Goal: Task Accomplishment & Management: Manage account settings

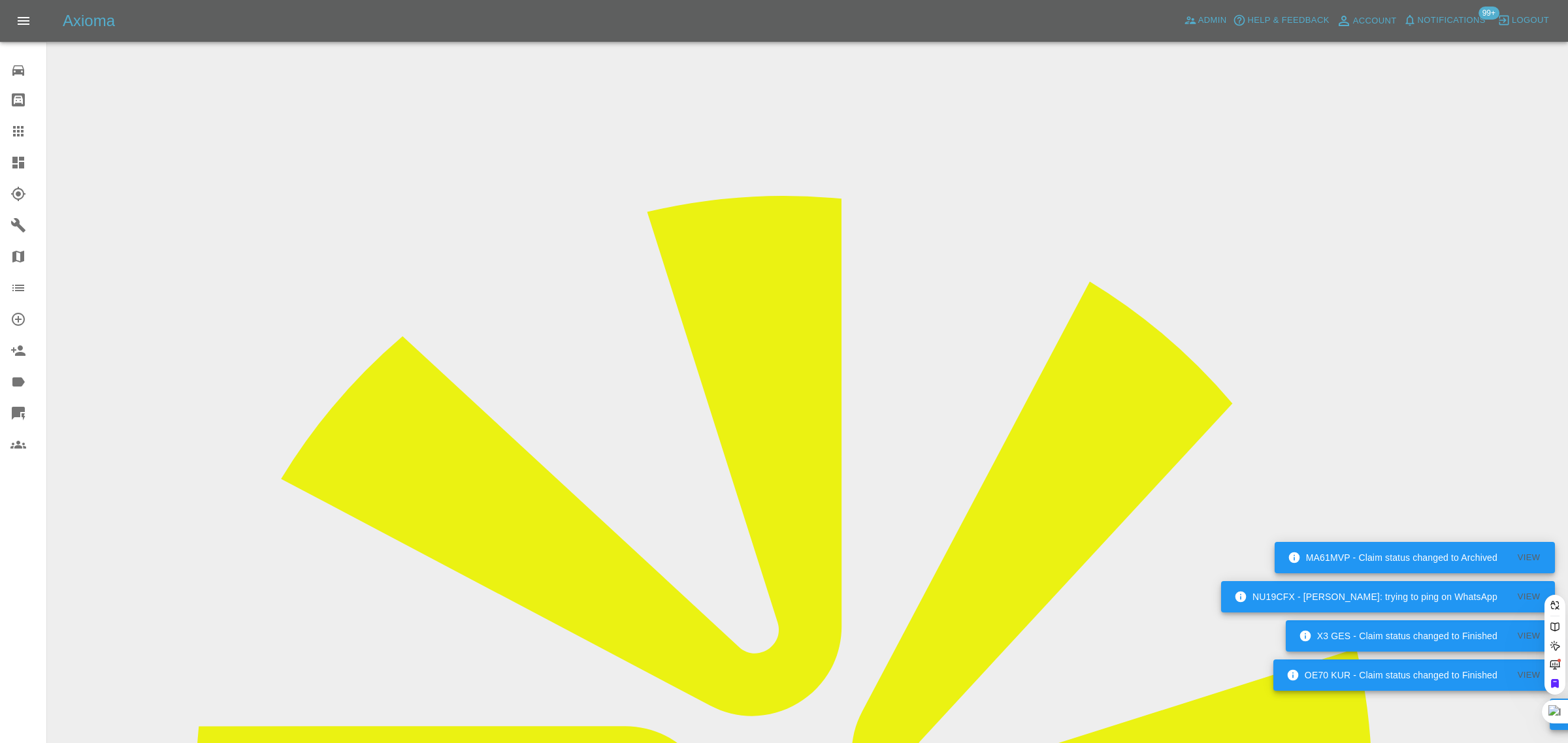
paste input "[PERSON_NAME][EMAIL_ADDRESS][DOMAIN_NAME]"
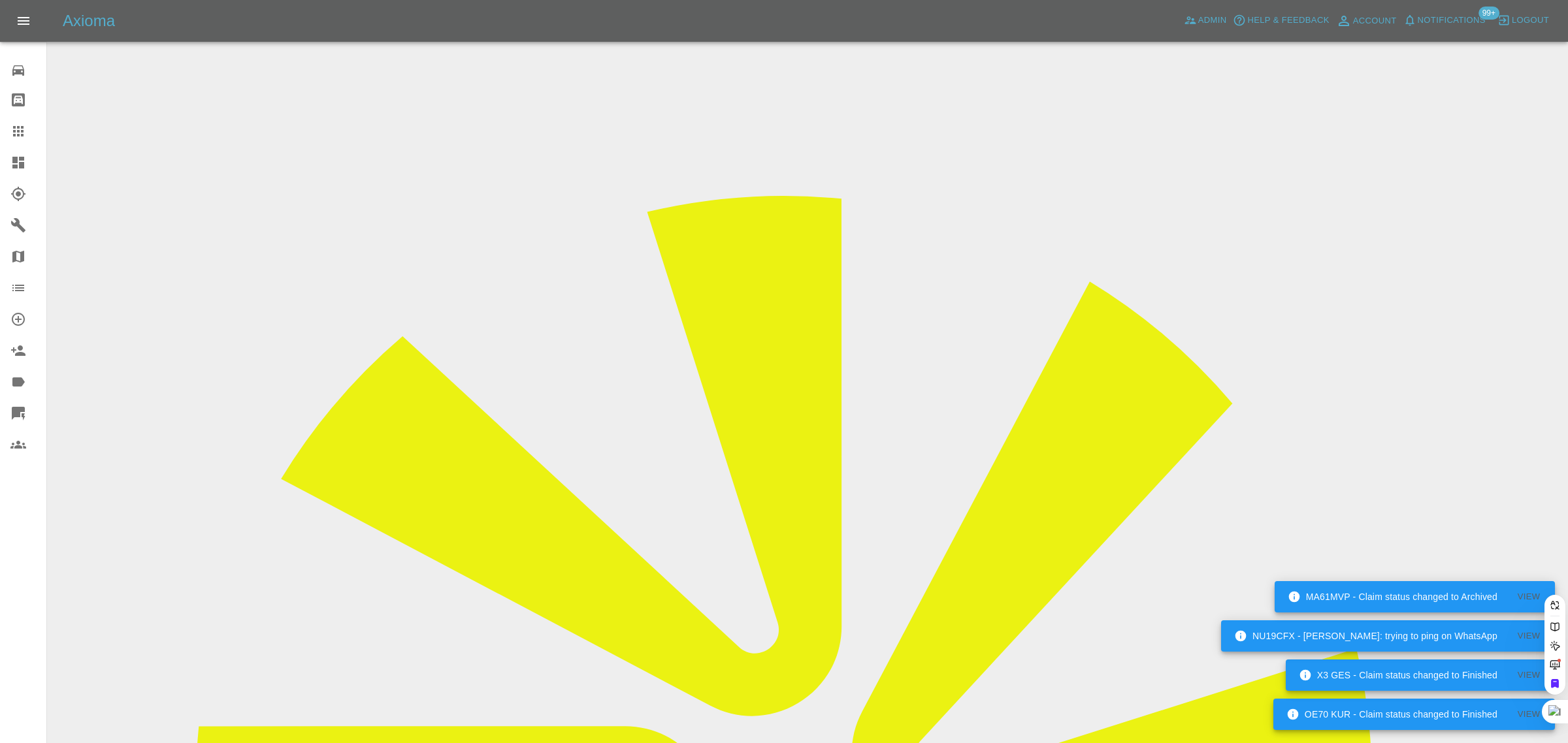
type input "[PERSON_NAME][EMAIL_ADDRESS][DOMAIN_NAME]"
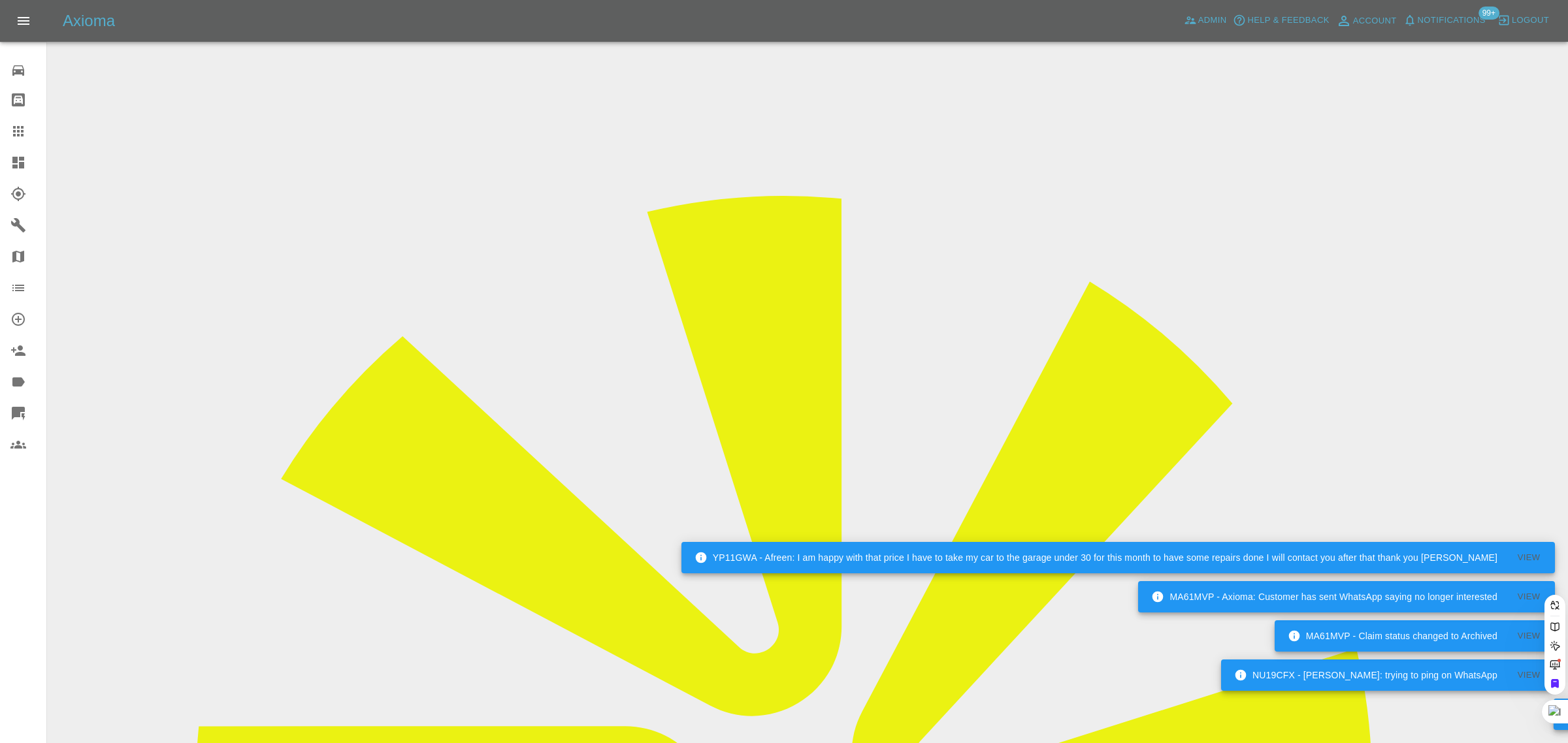
scroll to position [0, 30]
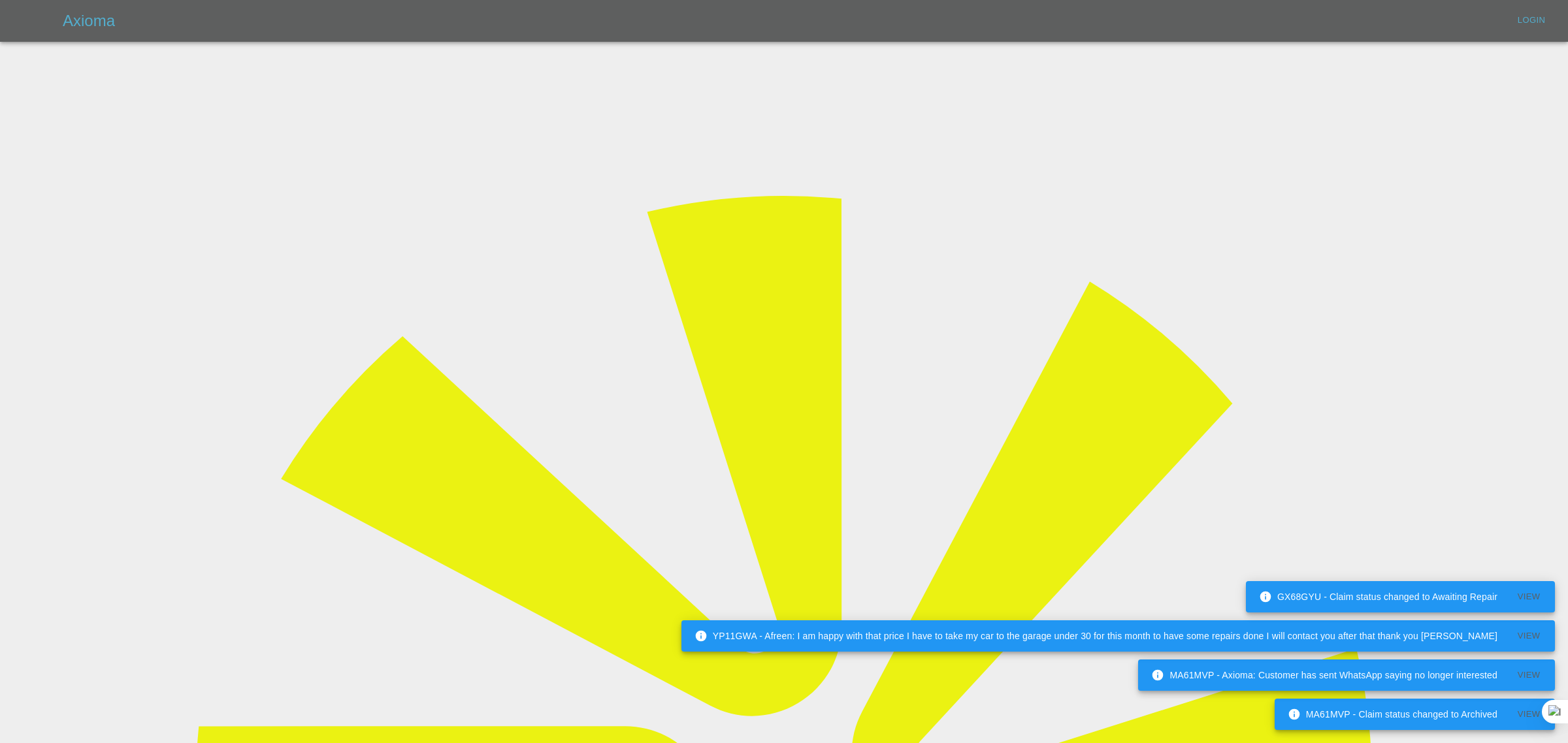
type input "[EMAIL_ADDRESS][DOMAIN_NAME]"
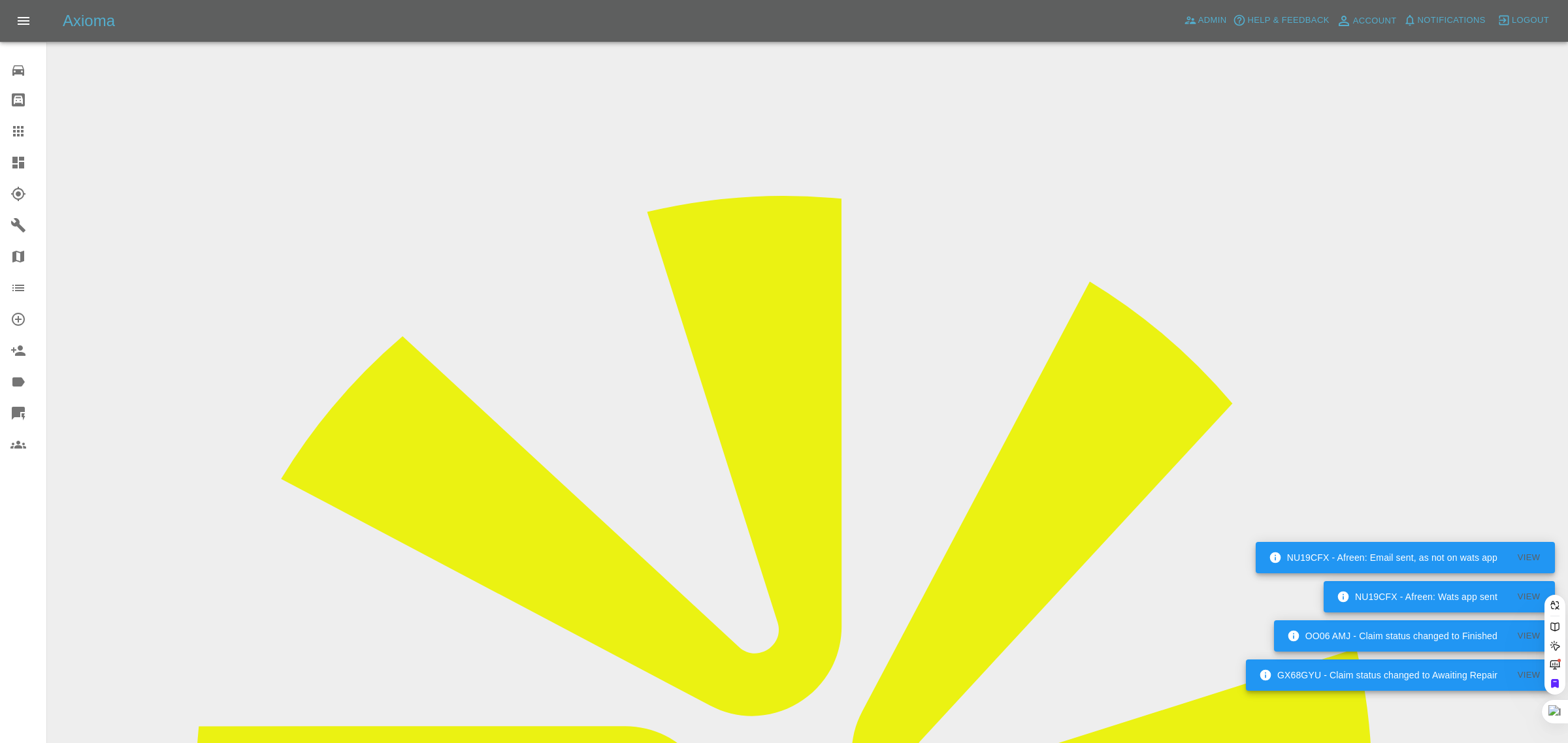
paste input "[PERSON_NAME][EMAIL_ADDRESS][DOMAIN_NAME]"
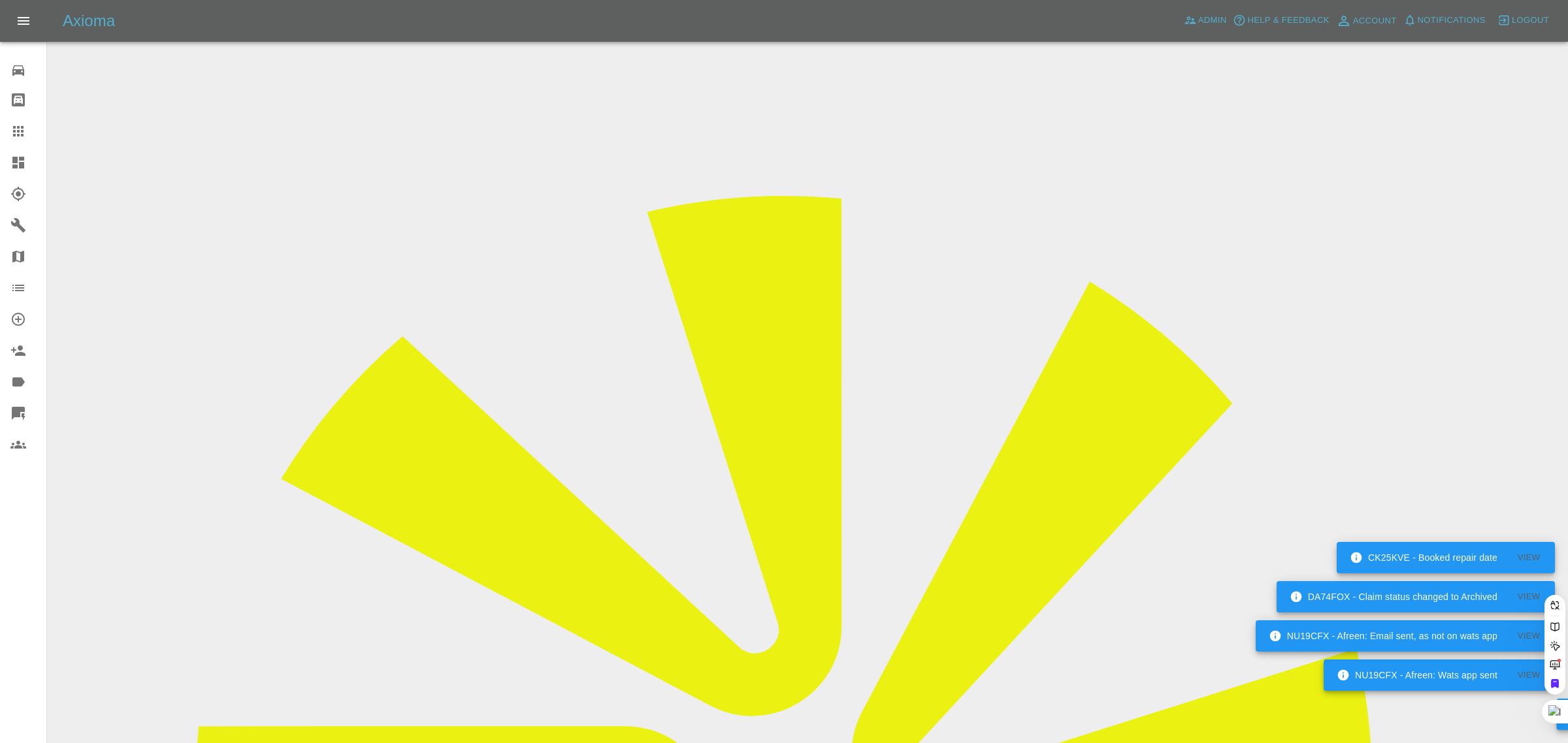
type input "[PERSON_NAME][EMAIL_ADDRESS][DOMAIN_NAME]"
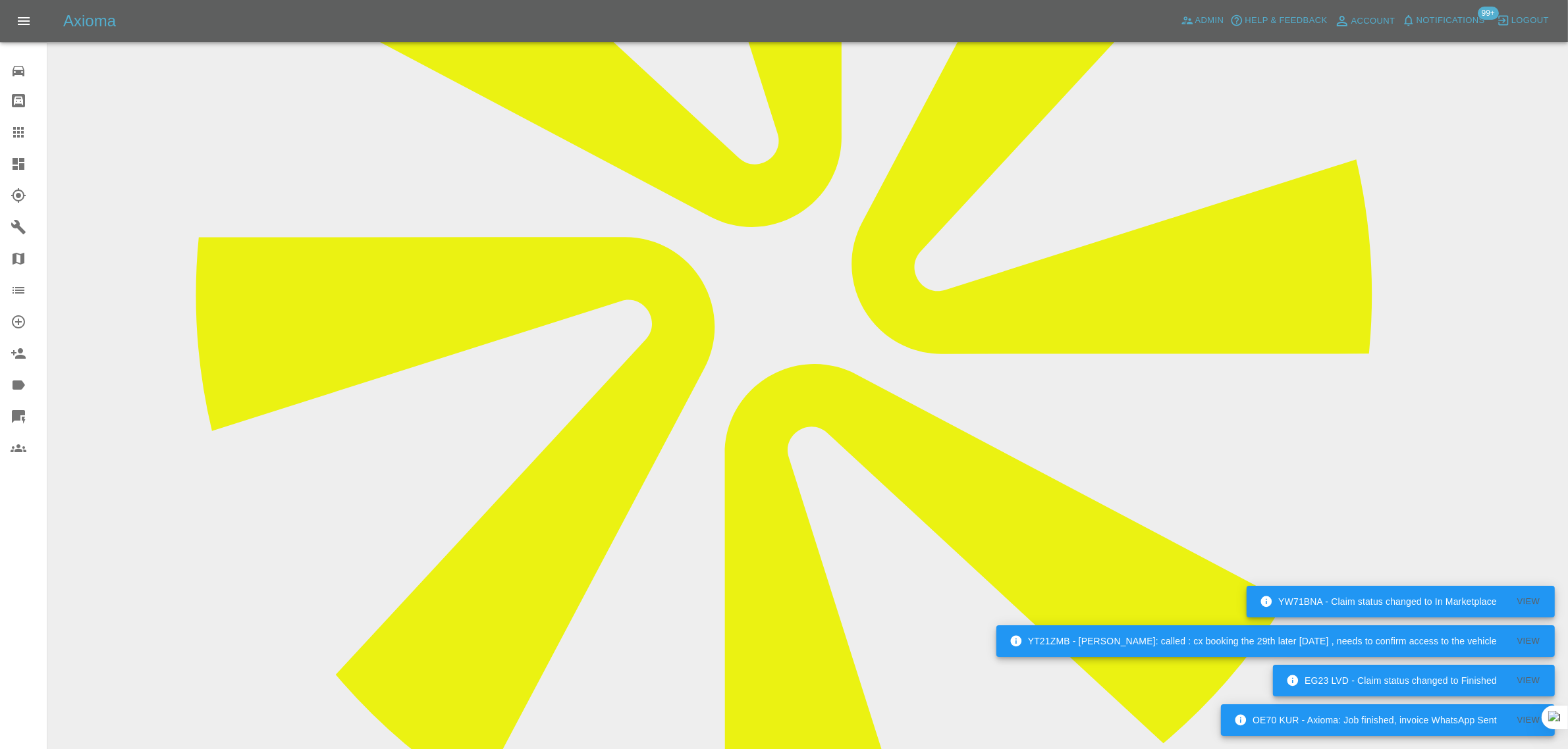
scroll to position [576, 0]
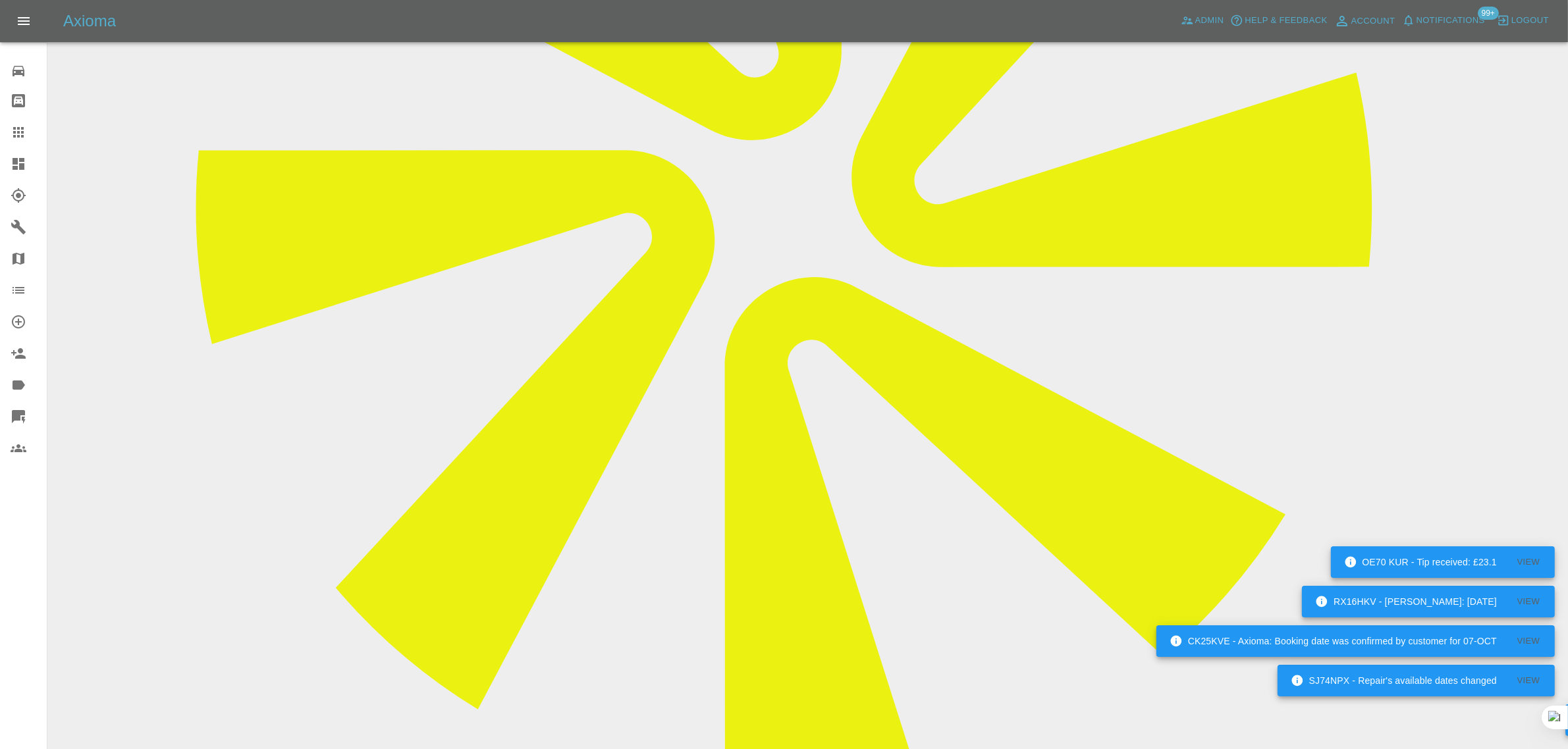
paste textarea "I am looking at booking a date after seeing the diary for our engineer on Monda…"
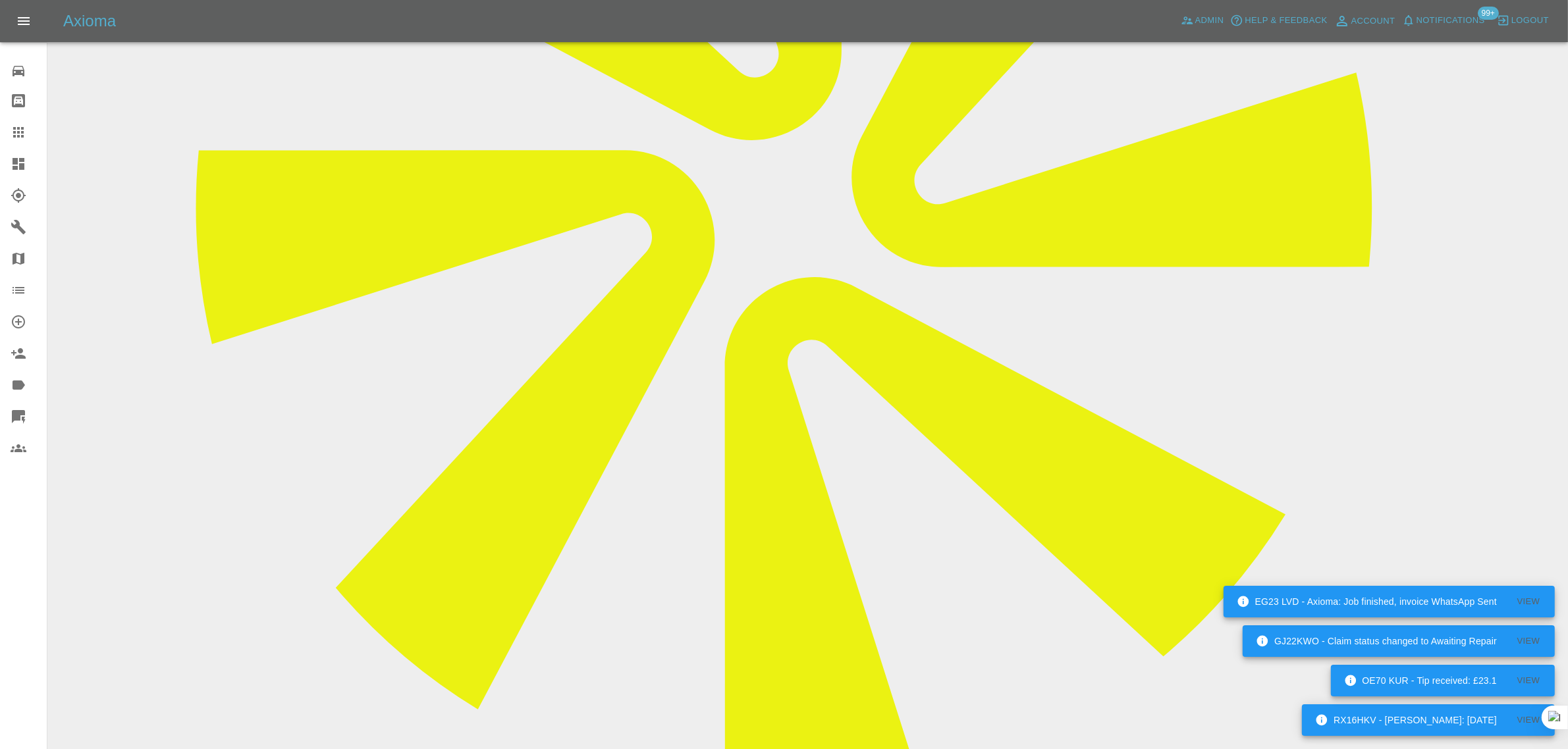
type textarea "I am looking at booking a date after seeing the diary for our engineer on Monda…"
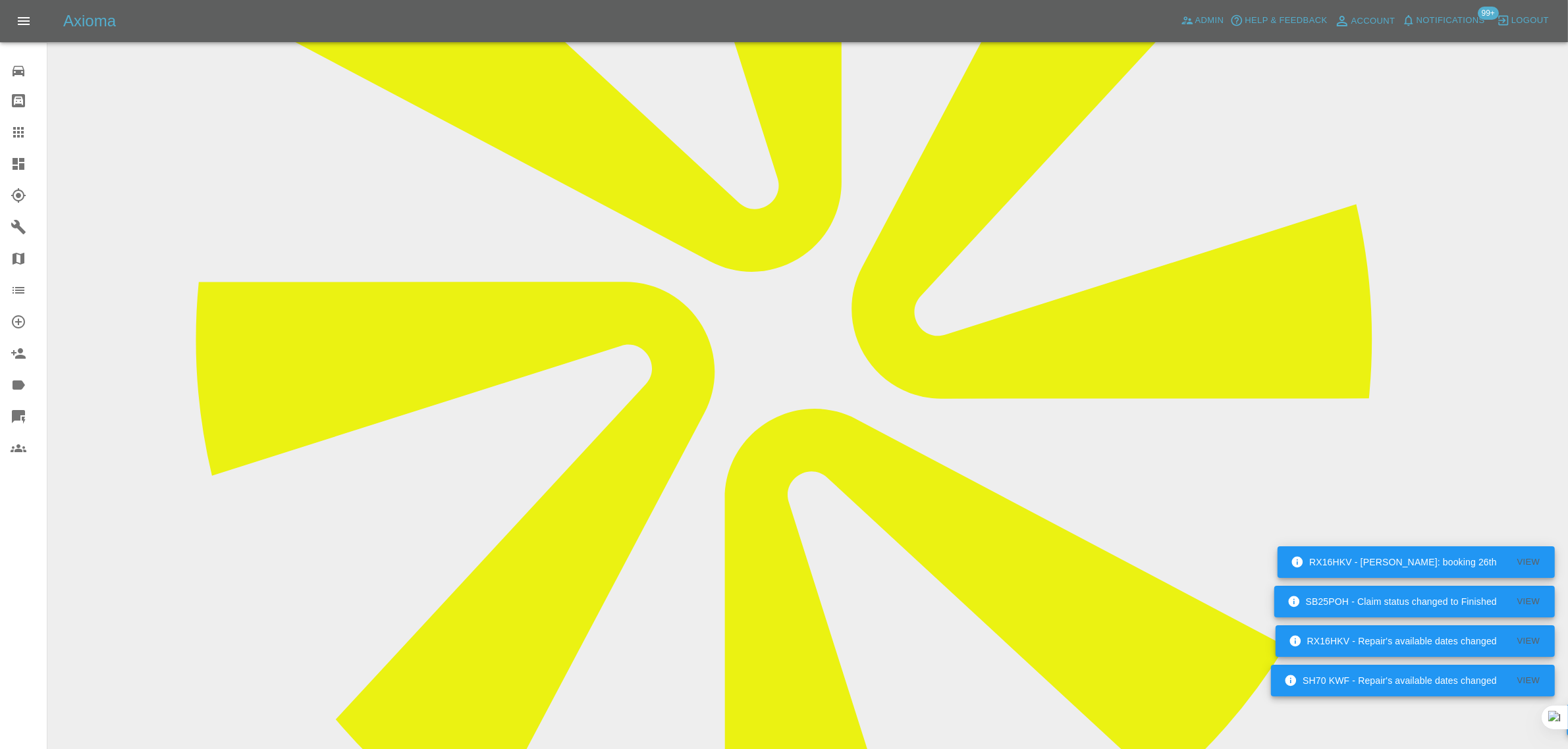
scroll to position [0, 0]
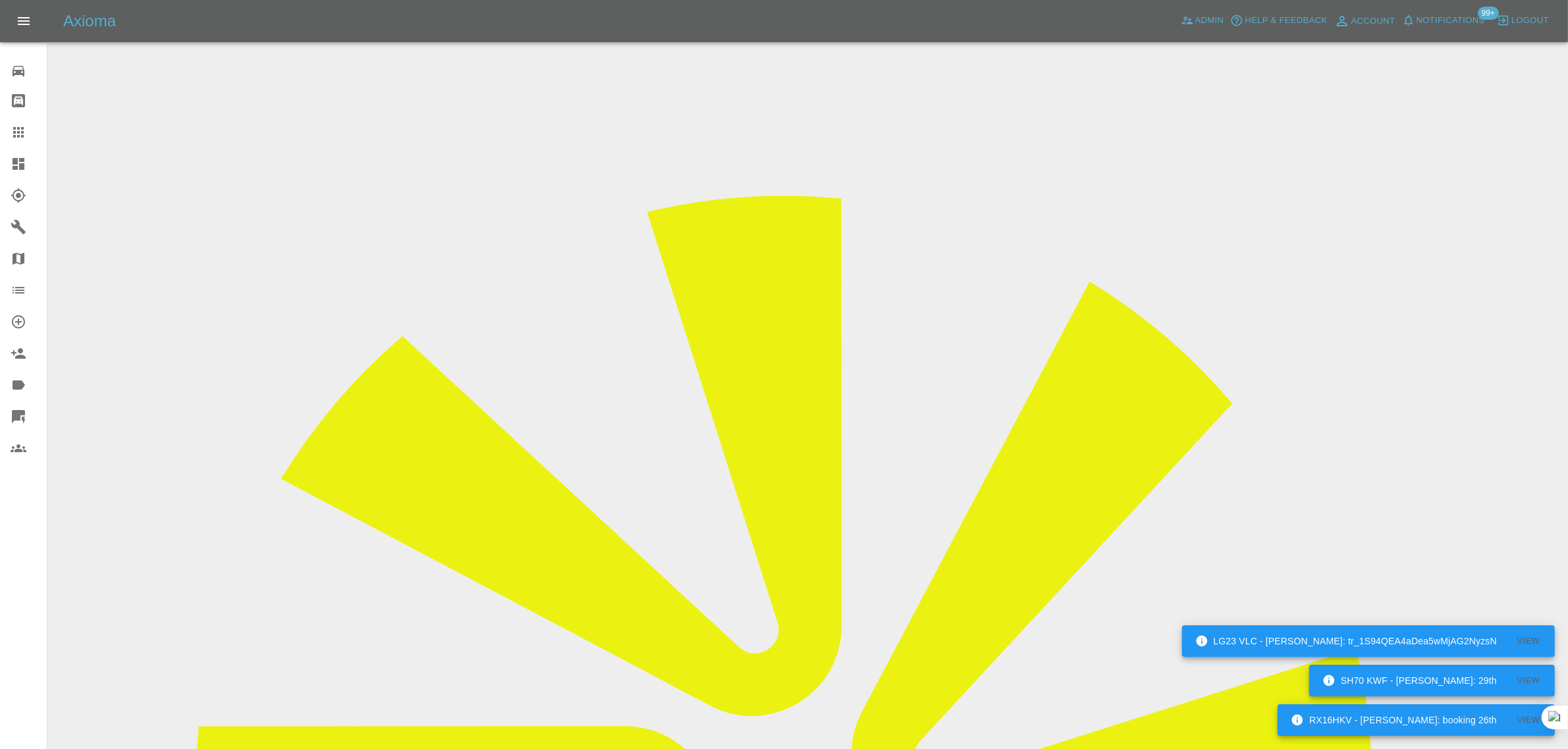
click at [17, 135] on icon at bounding box center [18, 132] width 11 height 11
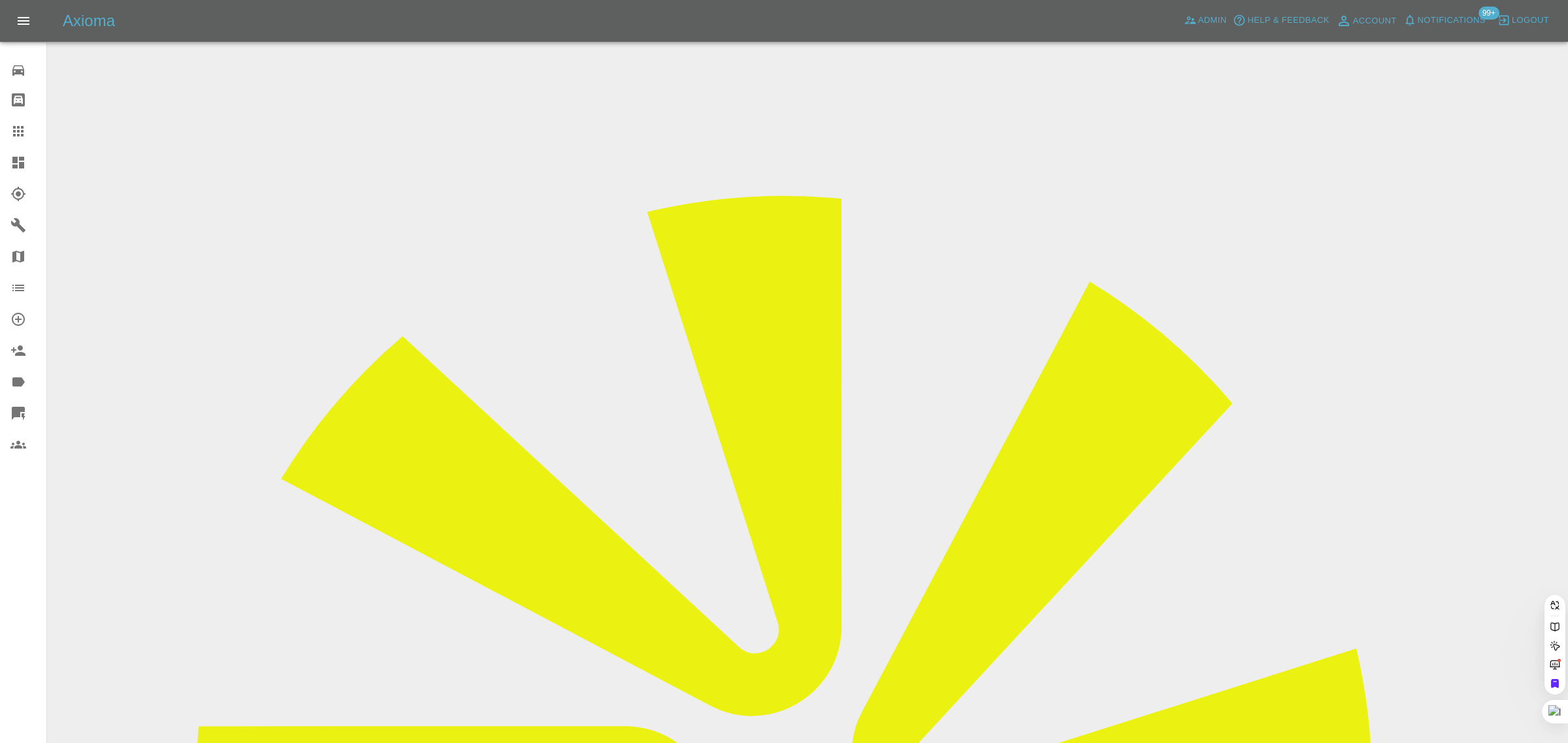
paste input "cvjvk4@gmail.com"
type input "cvjvk4@gmail.com"
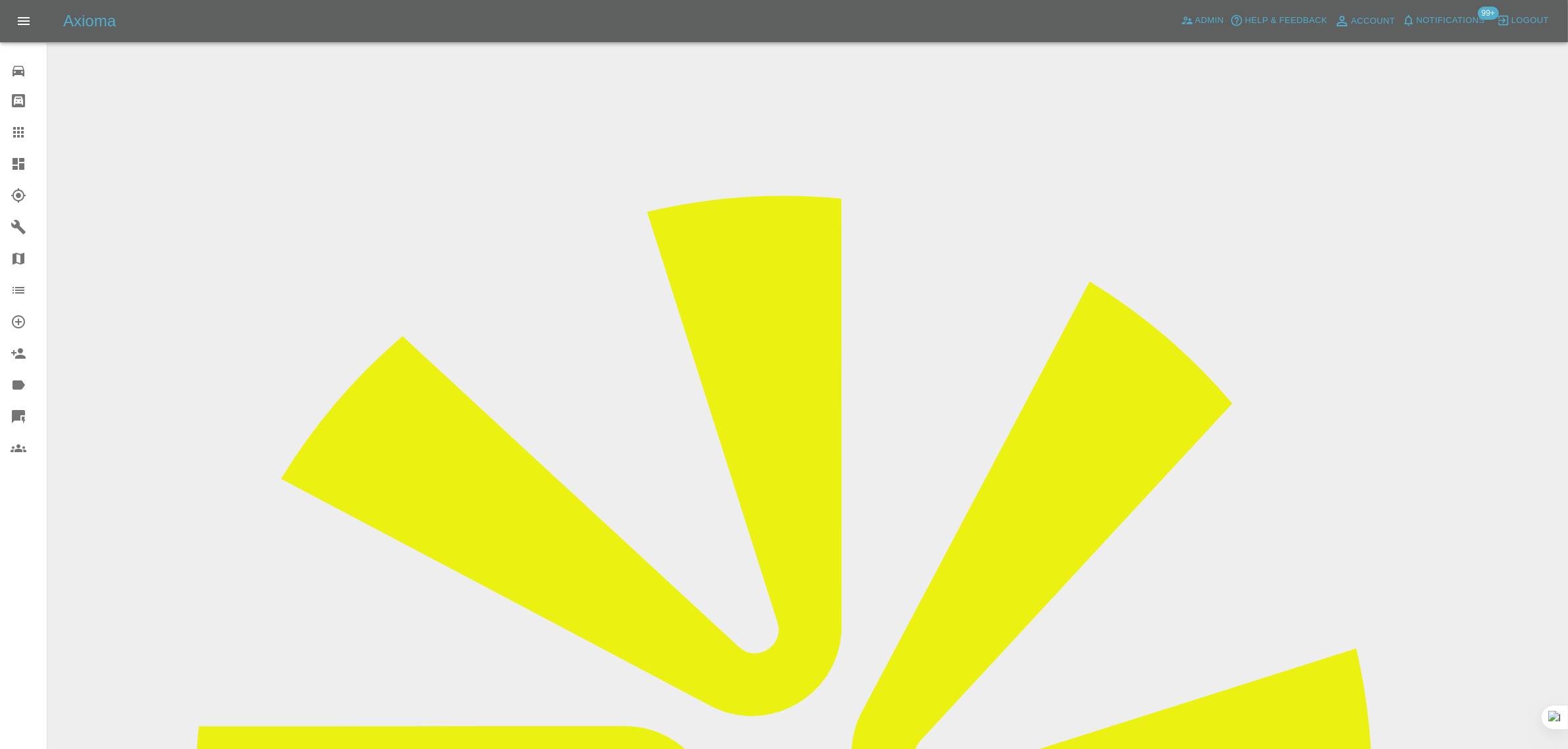
click at [25, 572] on div "0 Repair home Bodyshop home Claims Dashboard Explorer Garages Map Organization …" at bounding box center [24, 374] width 47 height 749
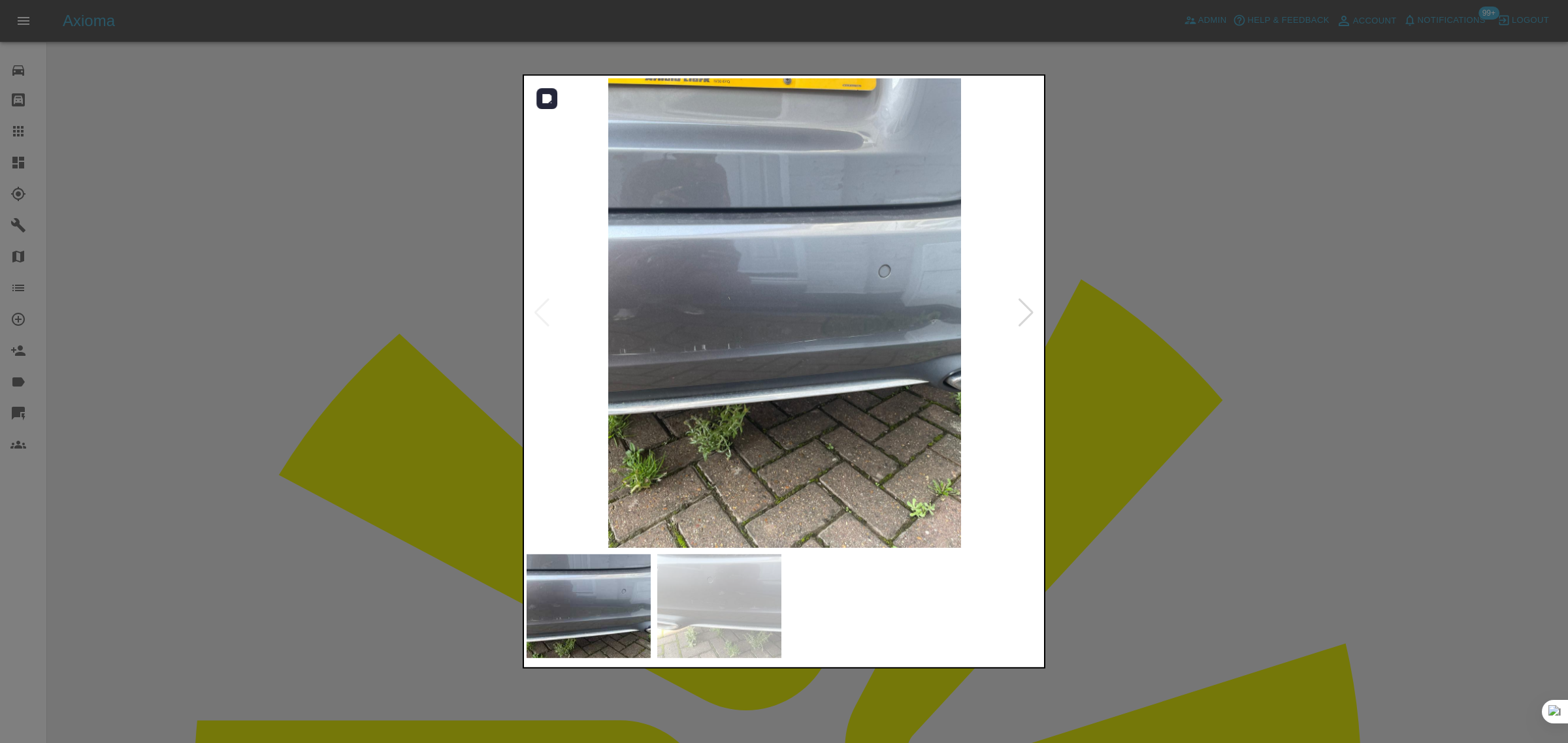
click at [1027, 311] on div at bounding box center [1026, 313] width 17 height 29
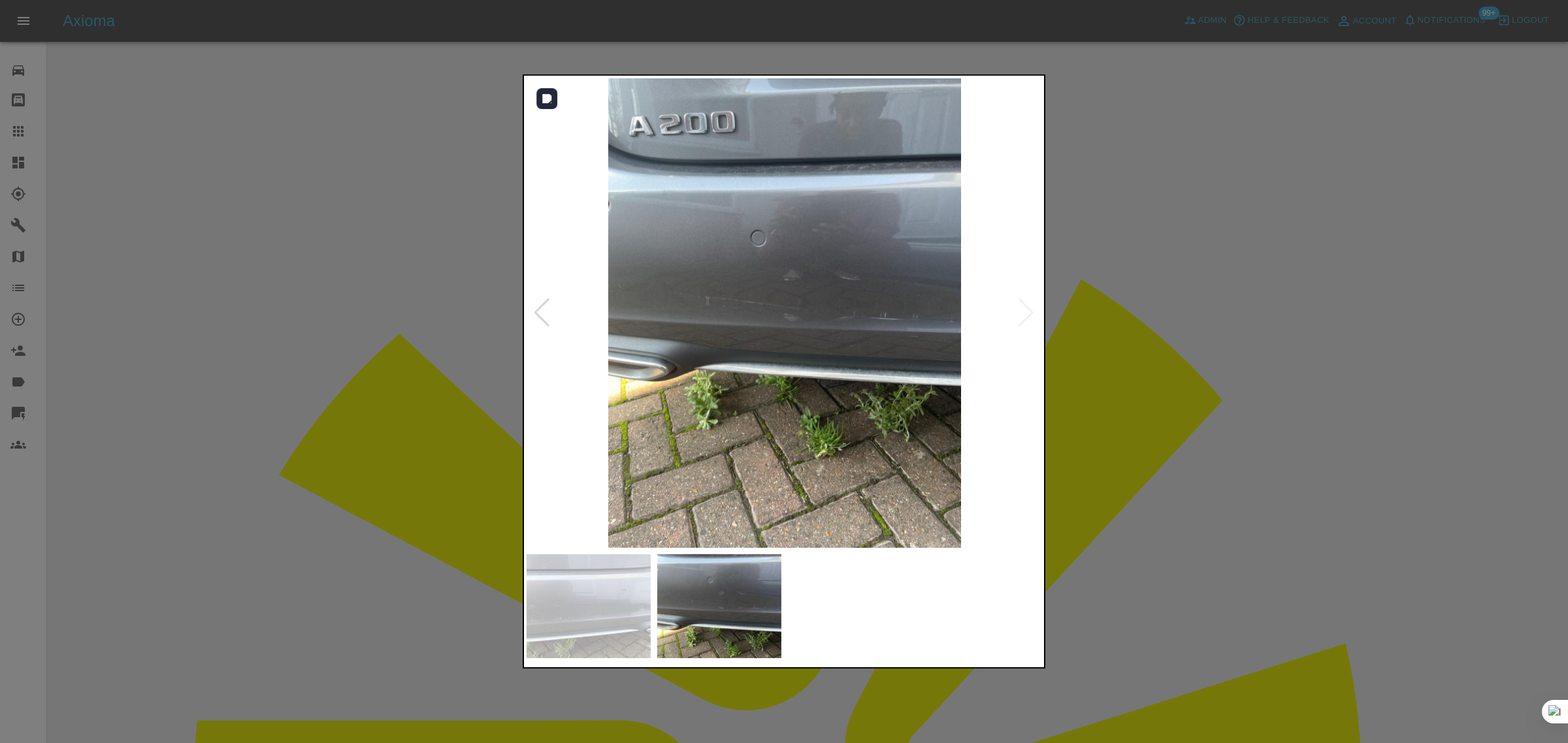
click at [1027, 311] on img at bounding box center [784, 313] width 516 height 470
click at [1134, 351] on div at bounding box center [784, 371] width 1568 height 743
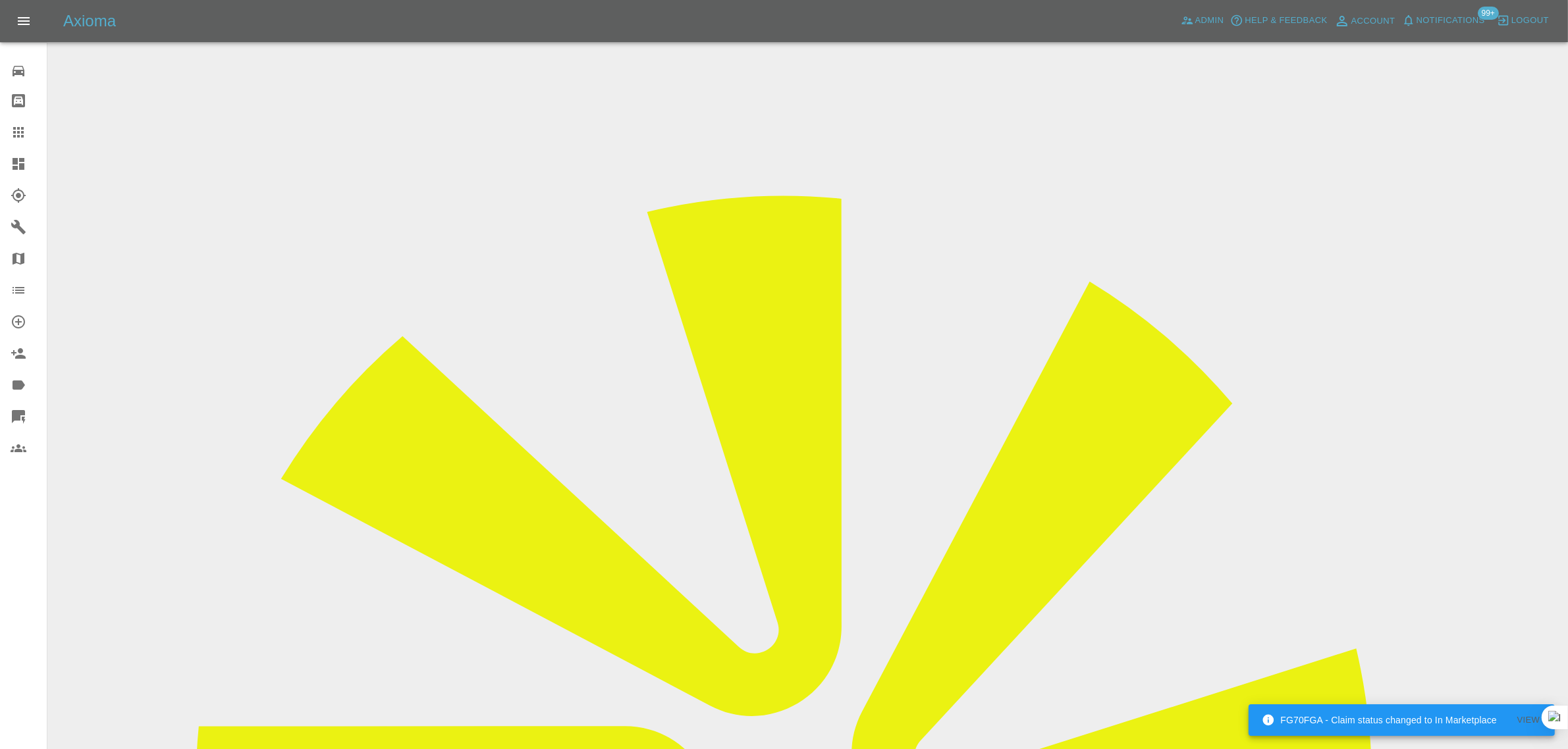
click at [15, 136] on icon at bounding box center [18, 132] width 11 height 11
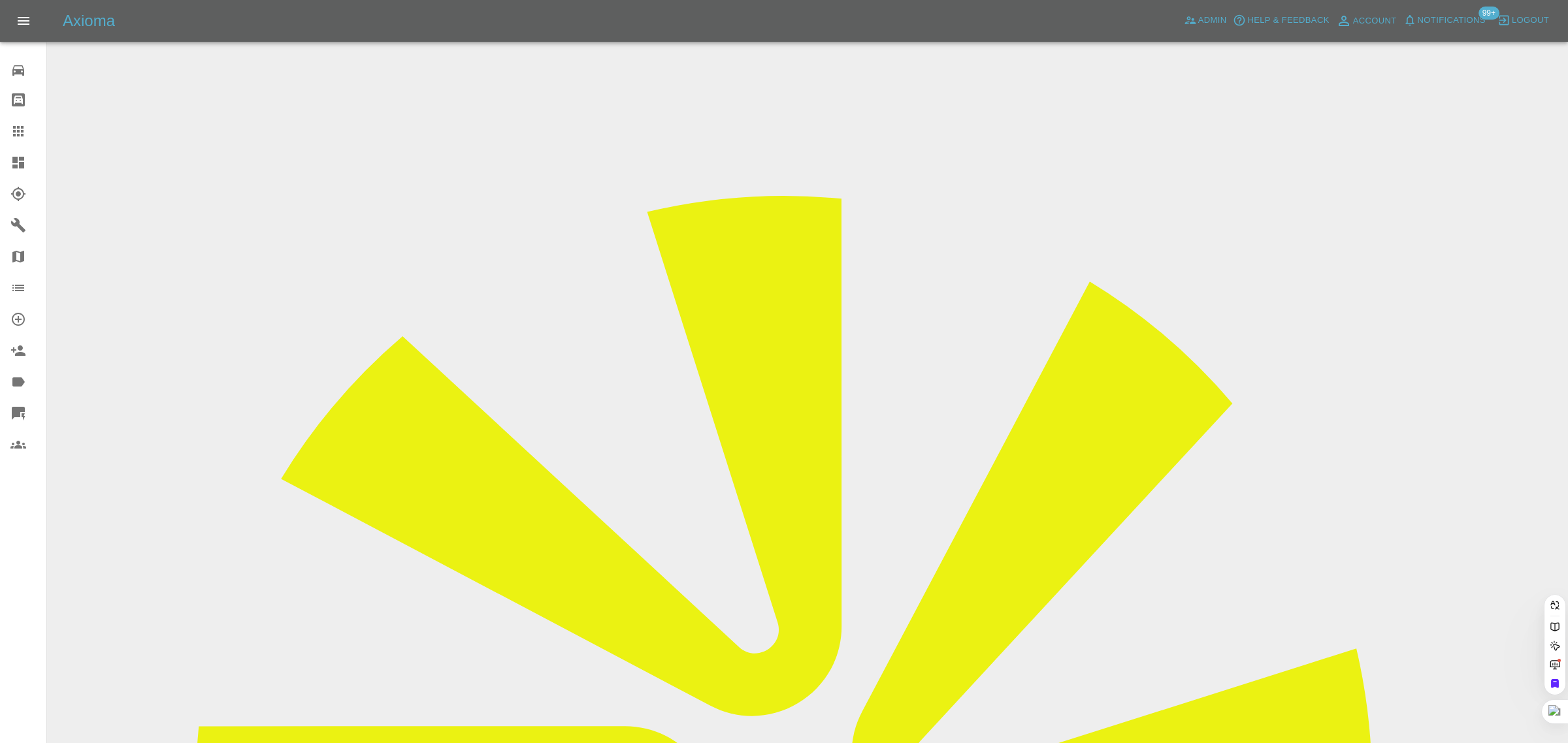
paste input "[EMAIL_ADDRESS][DOMAIN_NAME]"
type input "hammurabian@yahoo.co"
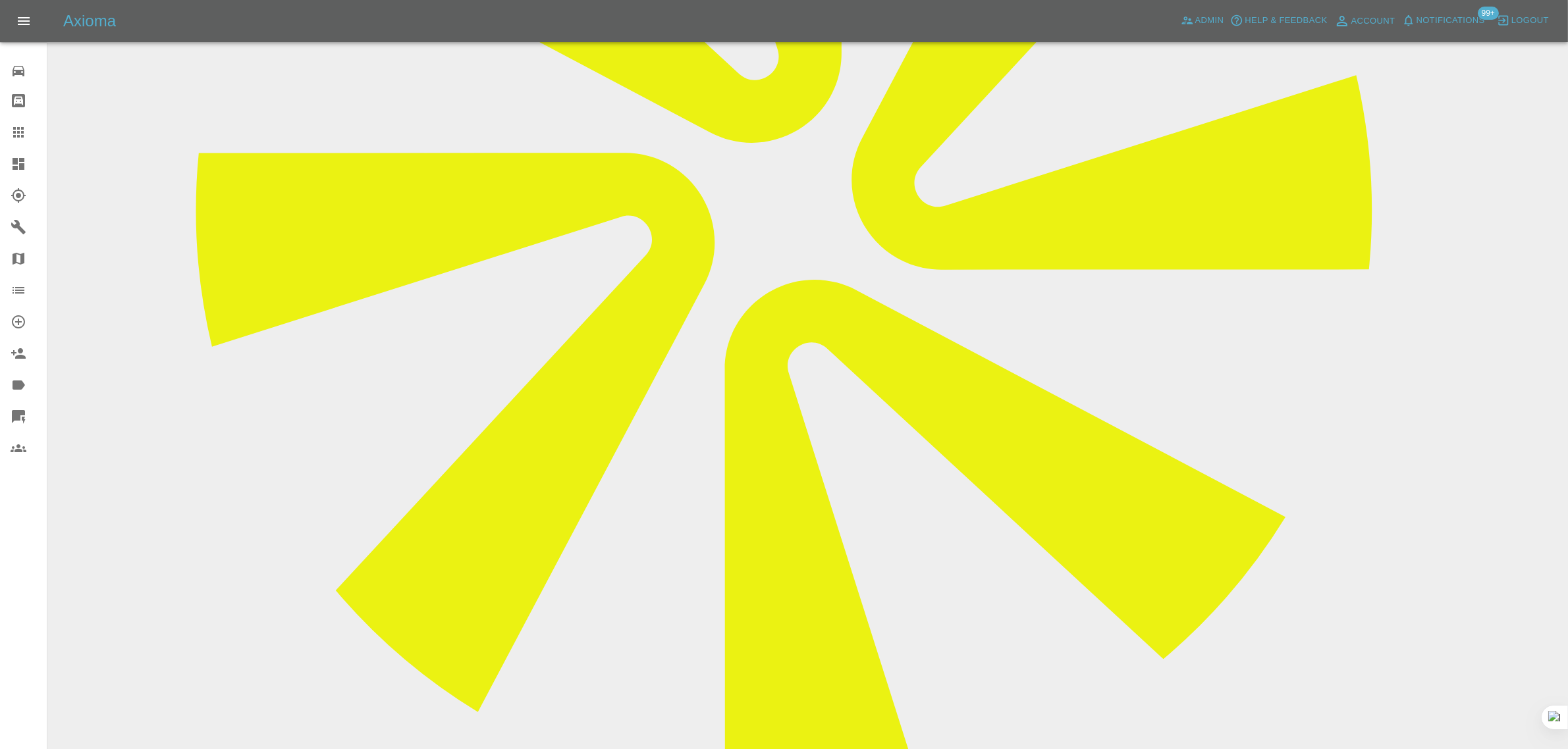
scroll to position [576, 0]
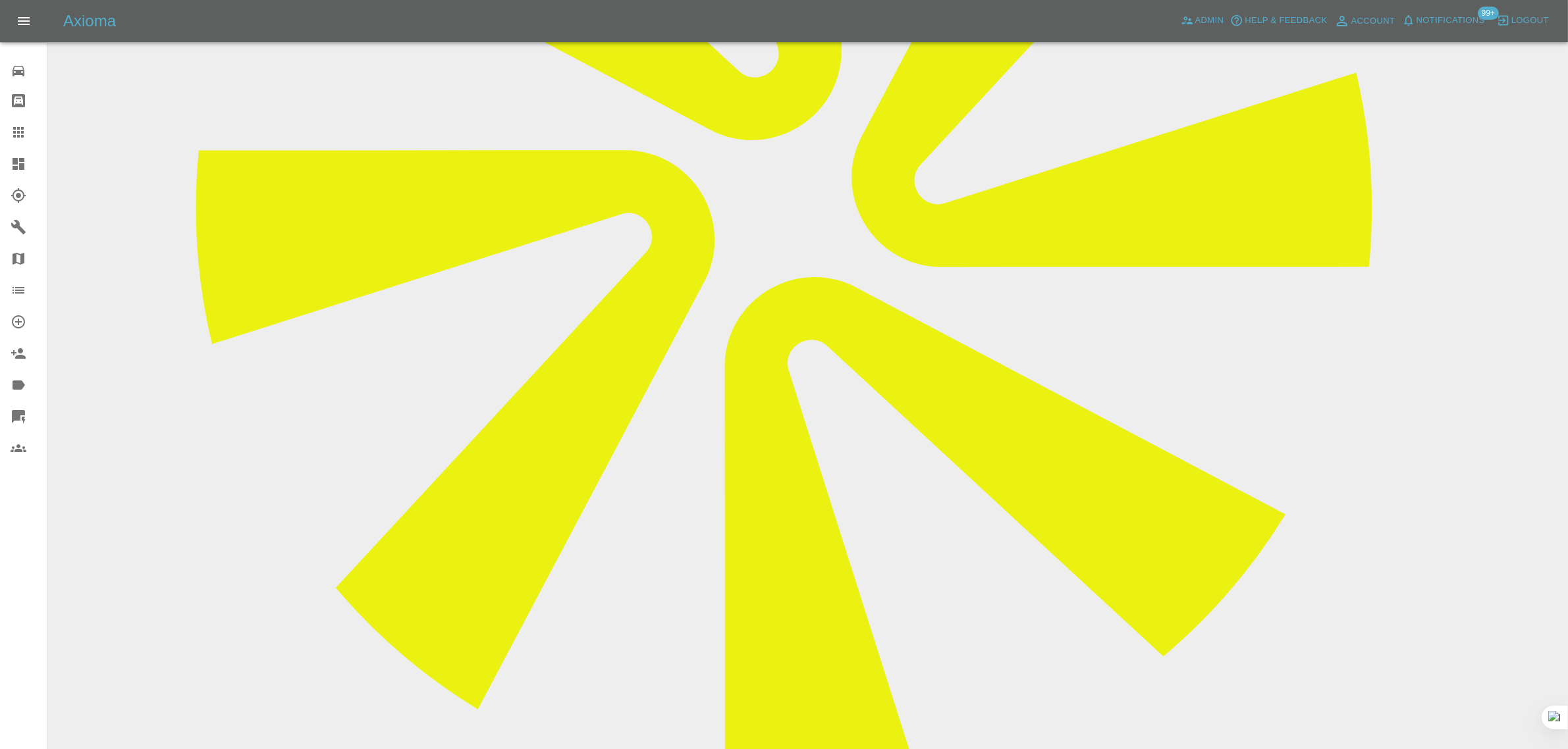
paste textarea "I hadn't heard anything from [PERSON_NAME] so tried to call him just now but hi…"
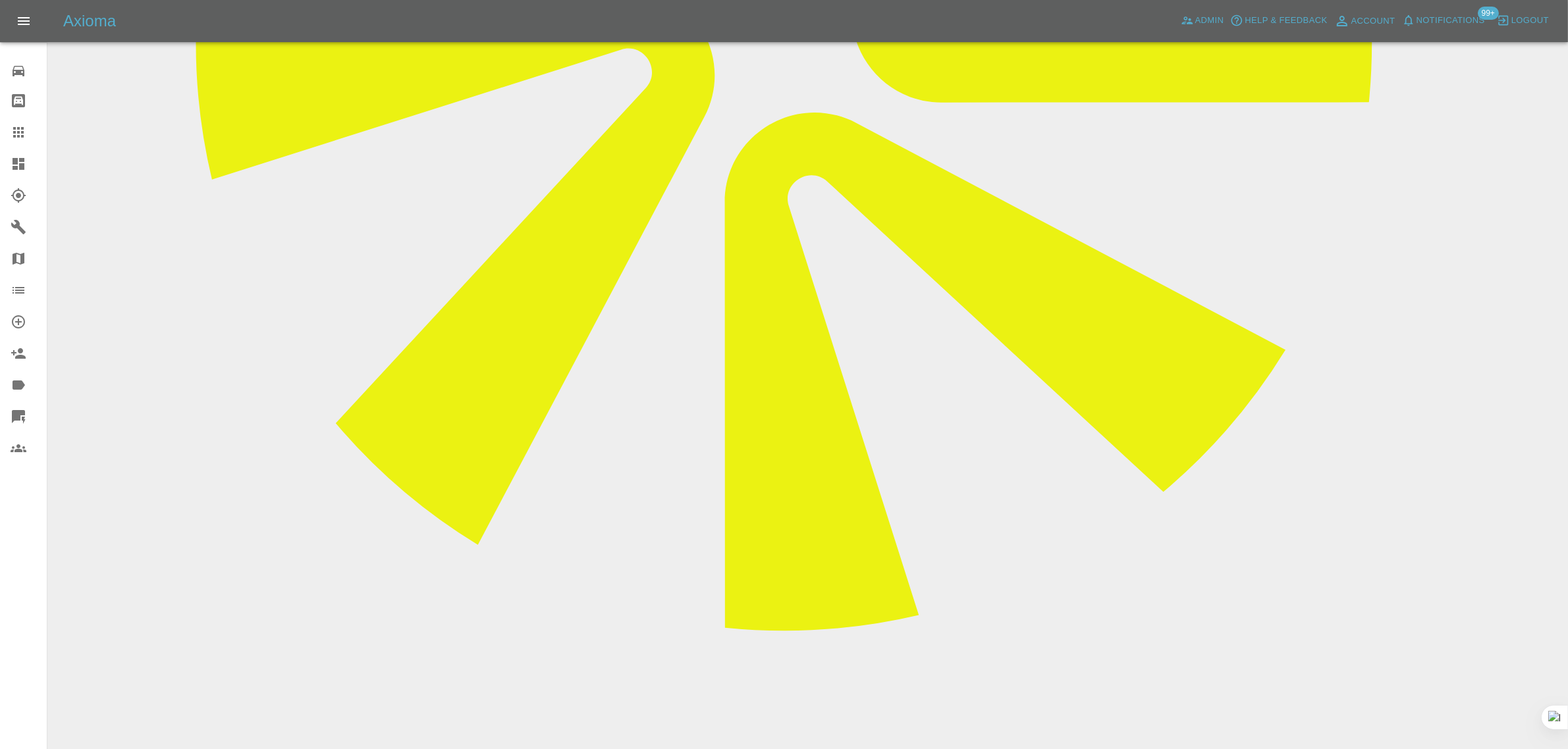
type textarea "I hadn't heard anything from [PERSON_NAME] so tried to call him just now but hi…"
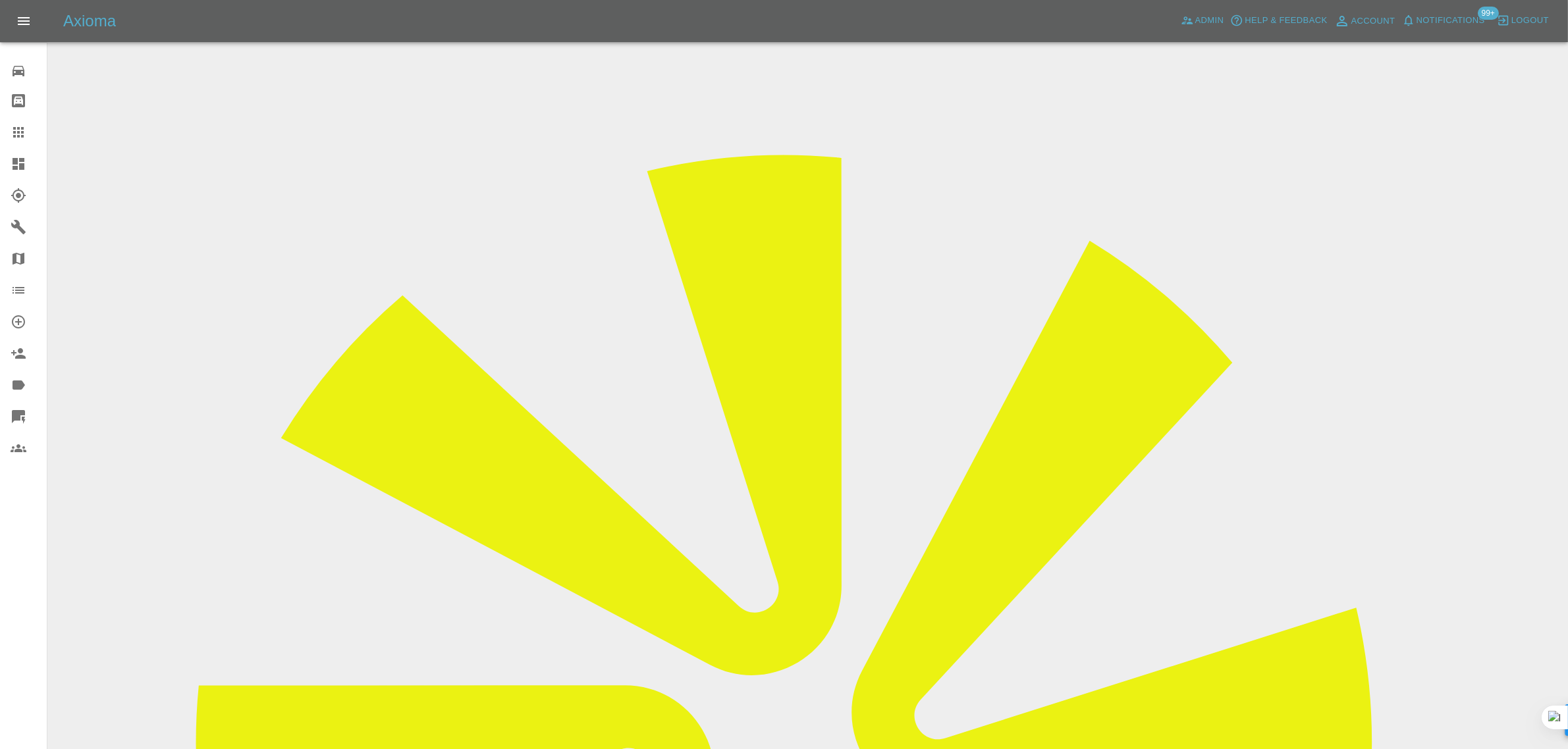
scroll to position [0, 0]
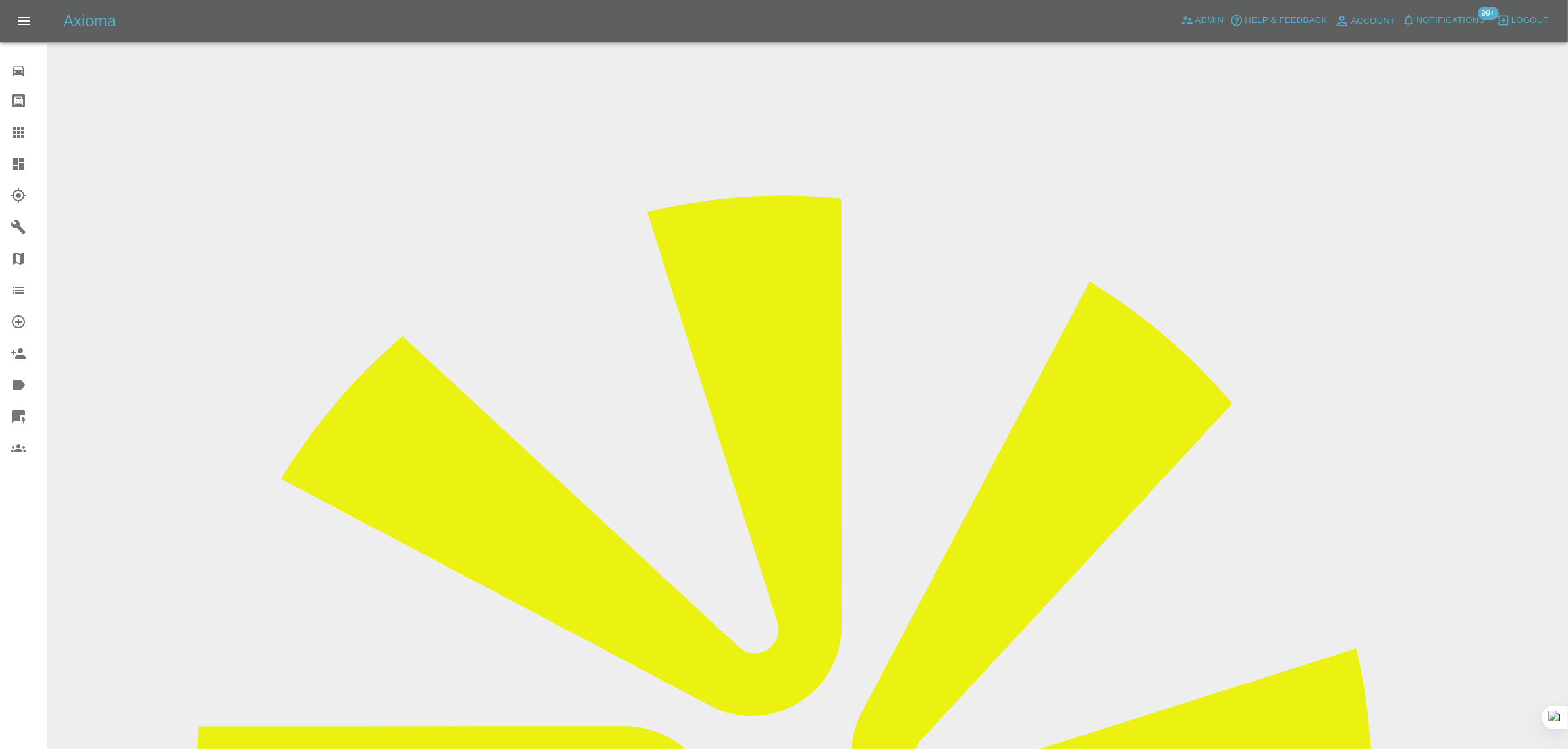
drag, startPoint x: 1252, startPoint y: 200, endPoint x: 1299, endPoint y: 207, distance: 47.5
copy td "Motor mark"
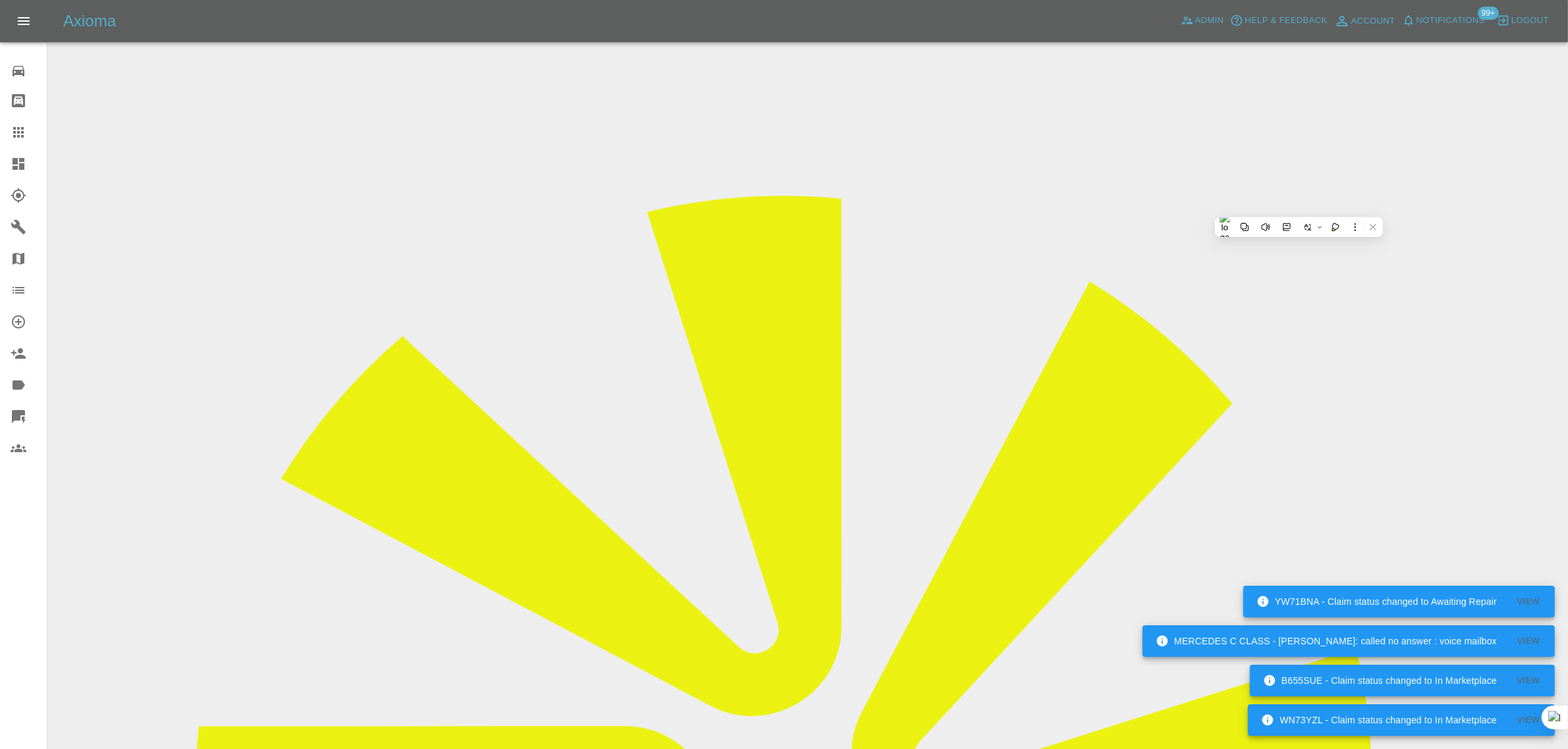
click at [20, 138] on icon at bounding box center [18, 132] width 16 height 16
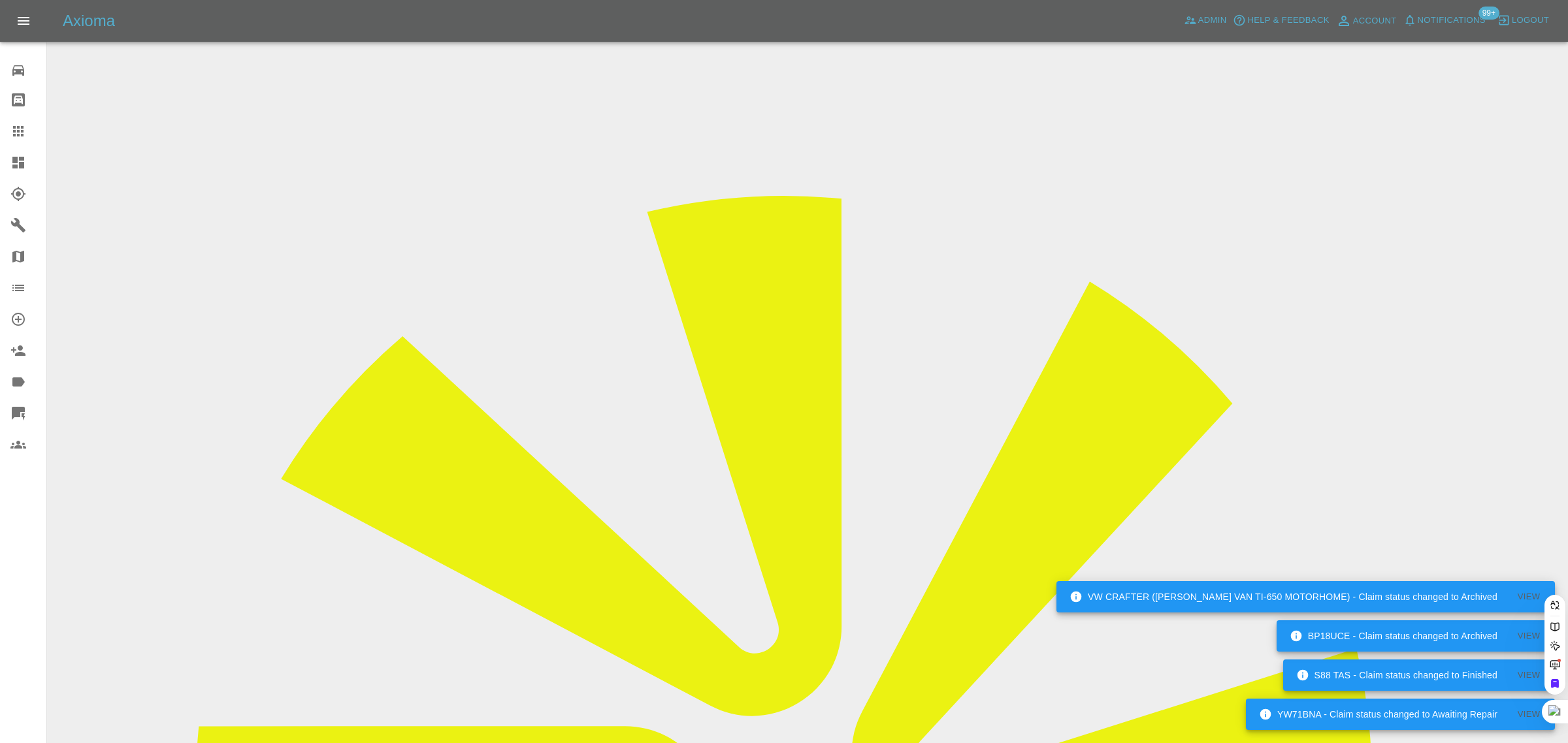
paste input "sfh195@gmail.com"
type input "sfh195@gmail.co"
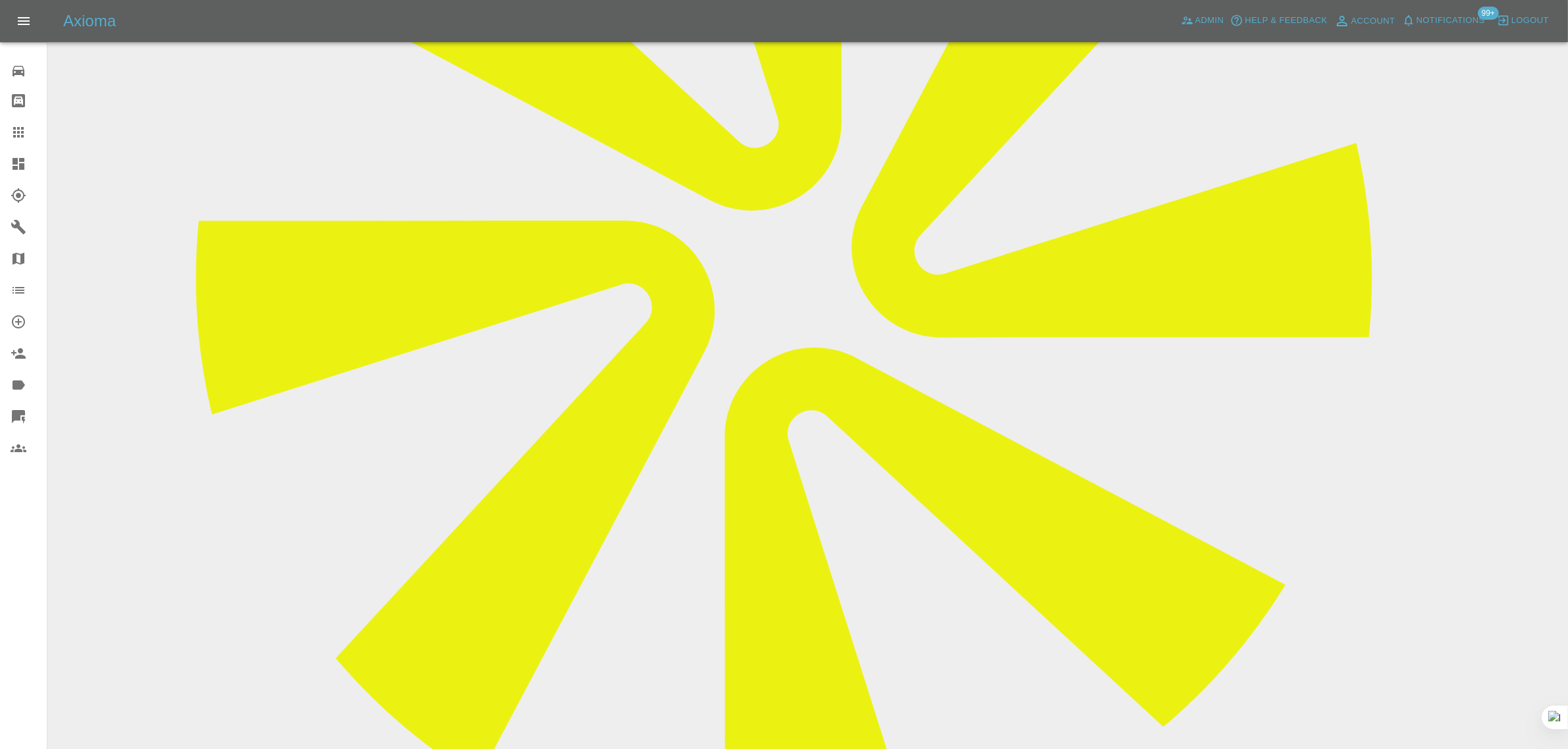
scroll to position [778, 0]
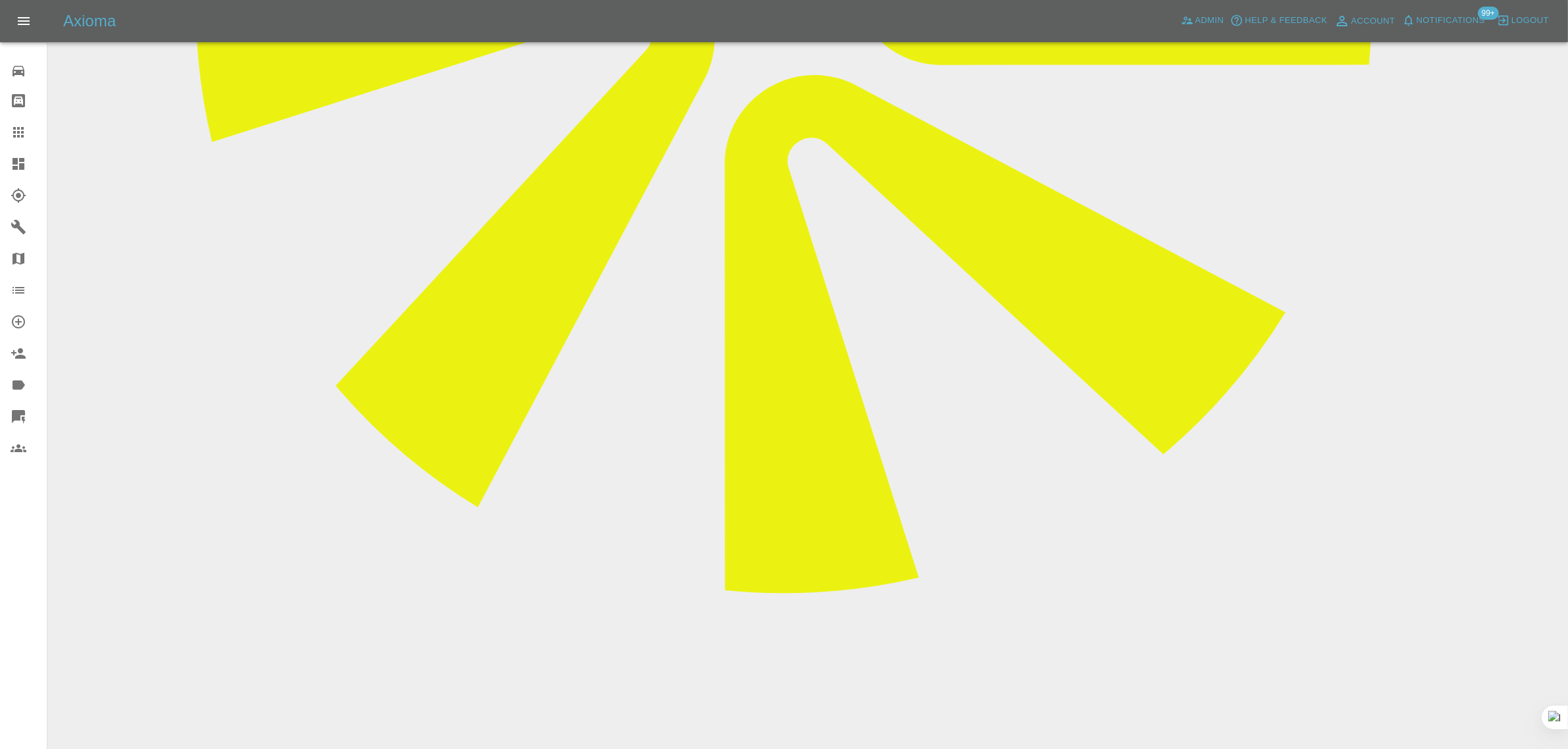
paste textarea "Sorry, too expensive for me."
type textarea "Sorry, too expensive for me."
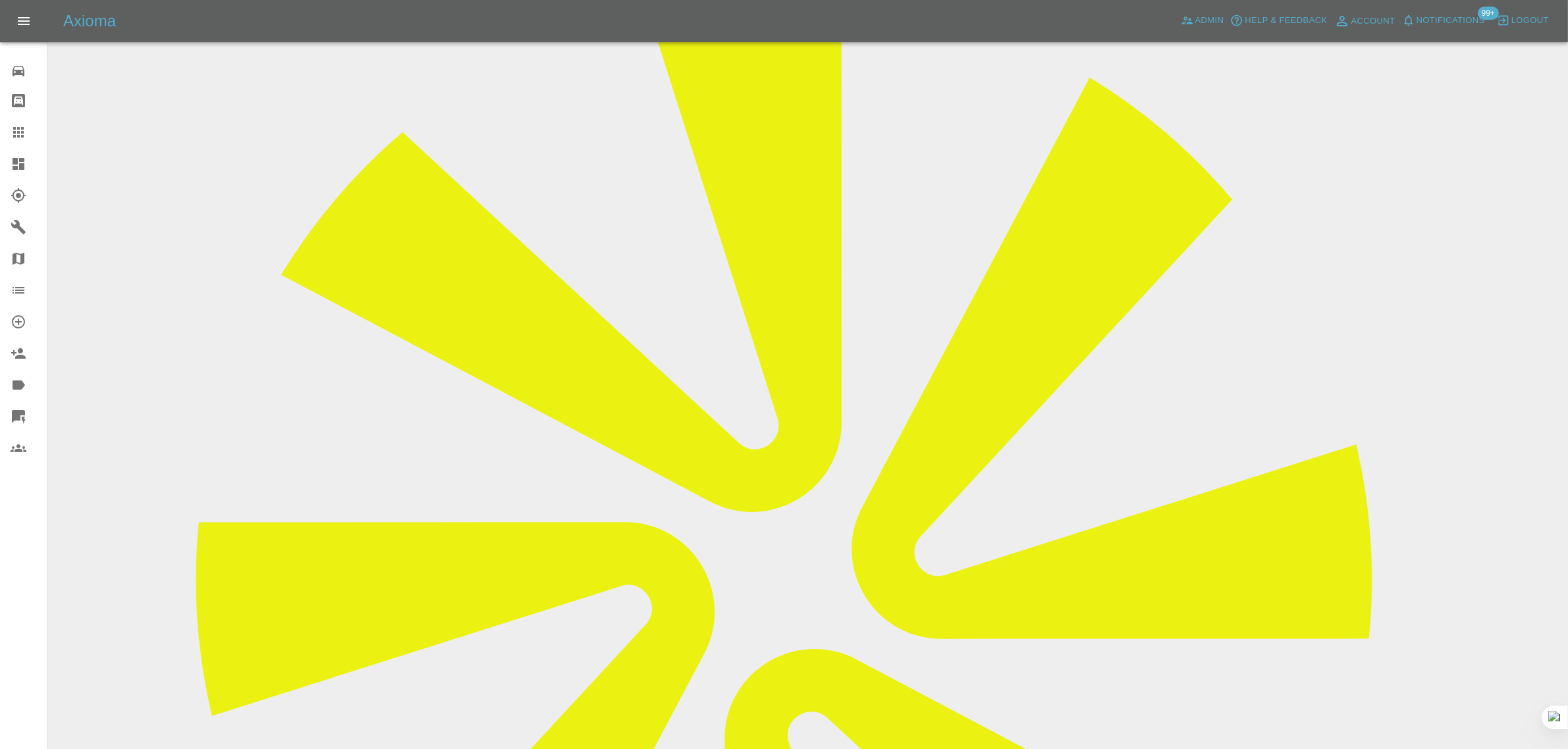
scroll to position [202, 0]
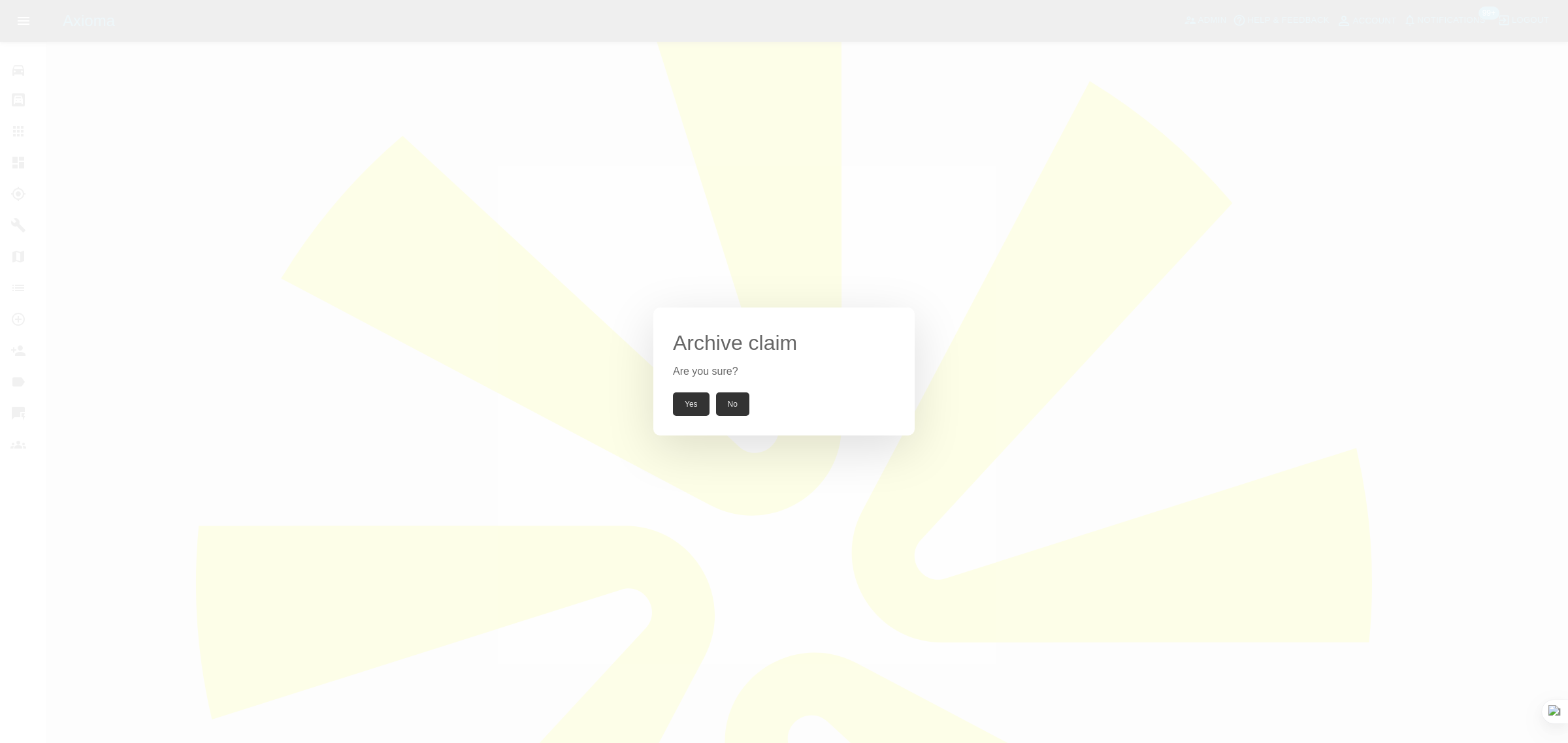
click at [683, 396] on button "Yes" at bounding box center [691, 404] width 36 height 24
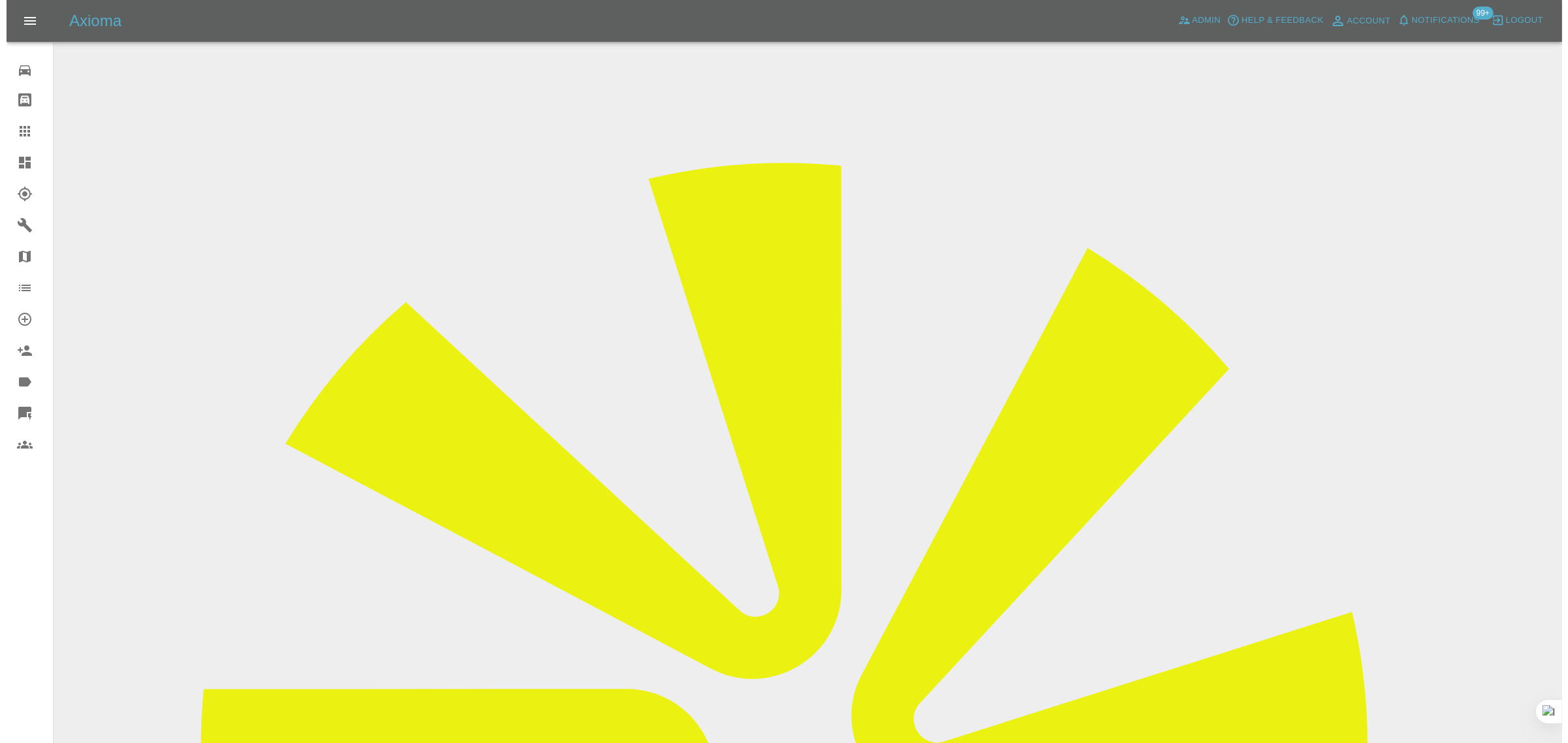
scroll to position [0, 0]
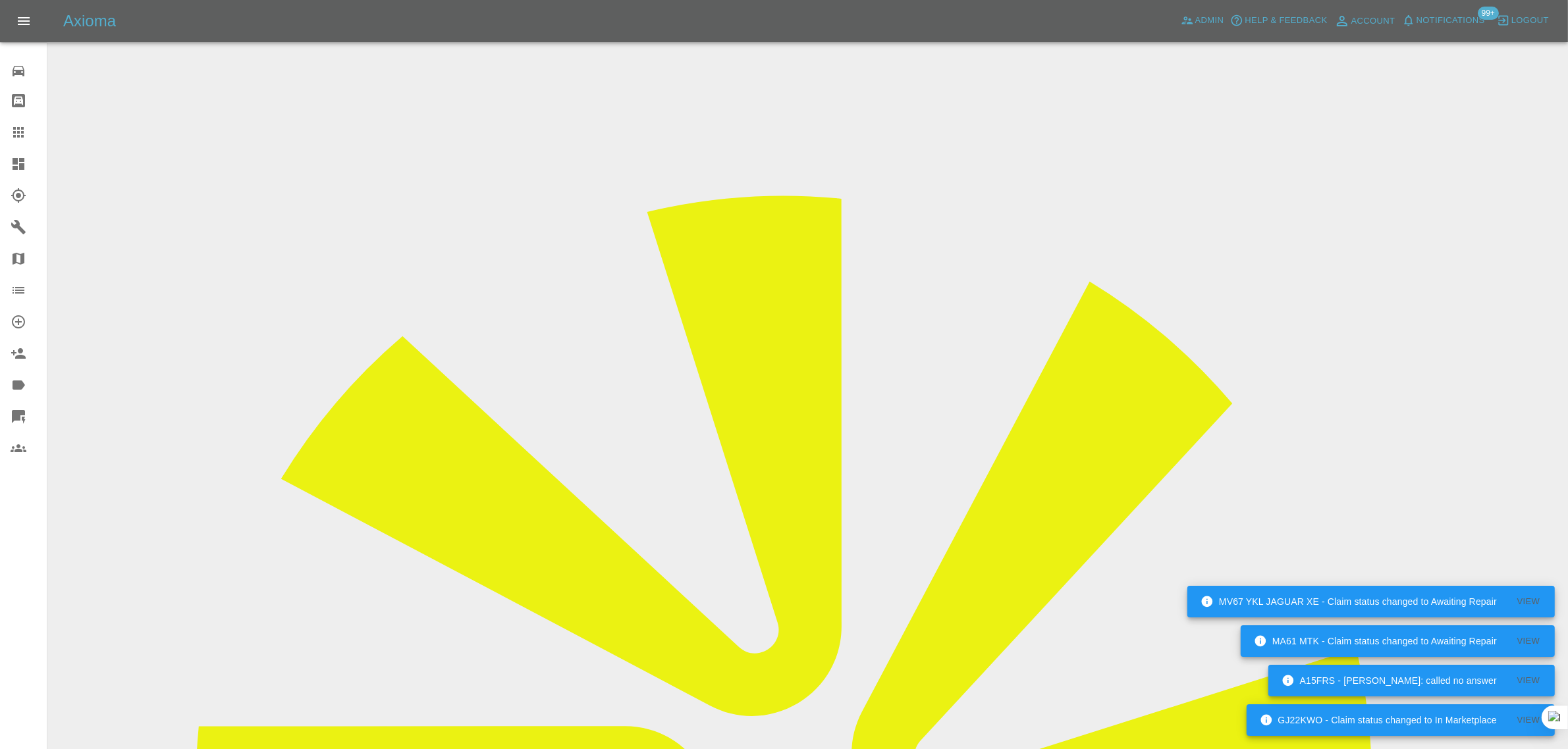
click at [15, 130] on icon at bounding box center [18, 132] width 16 height 16
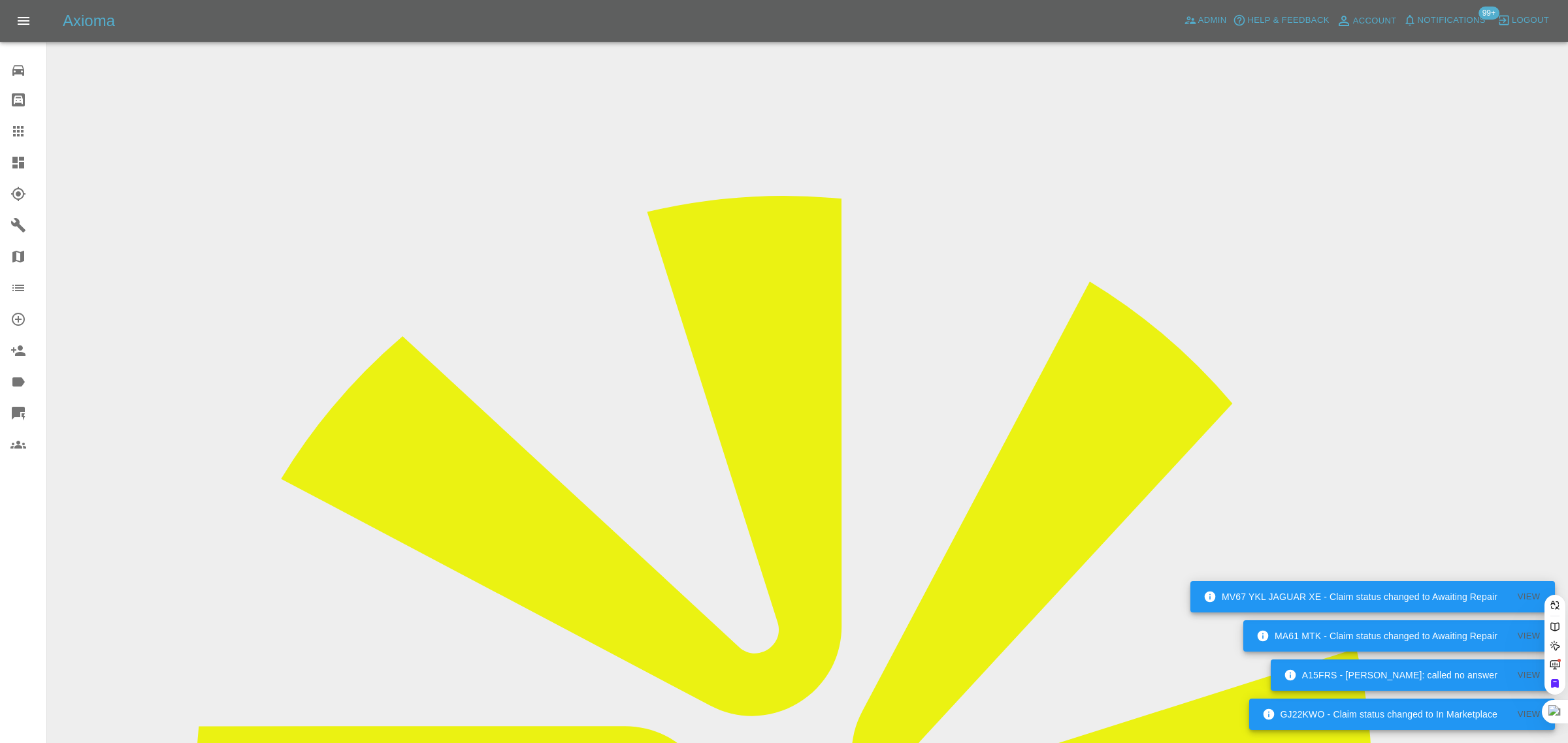
paste input "liam55_98@yahoo.com"
type input "liam55_98@yahoo.com"
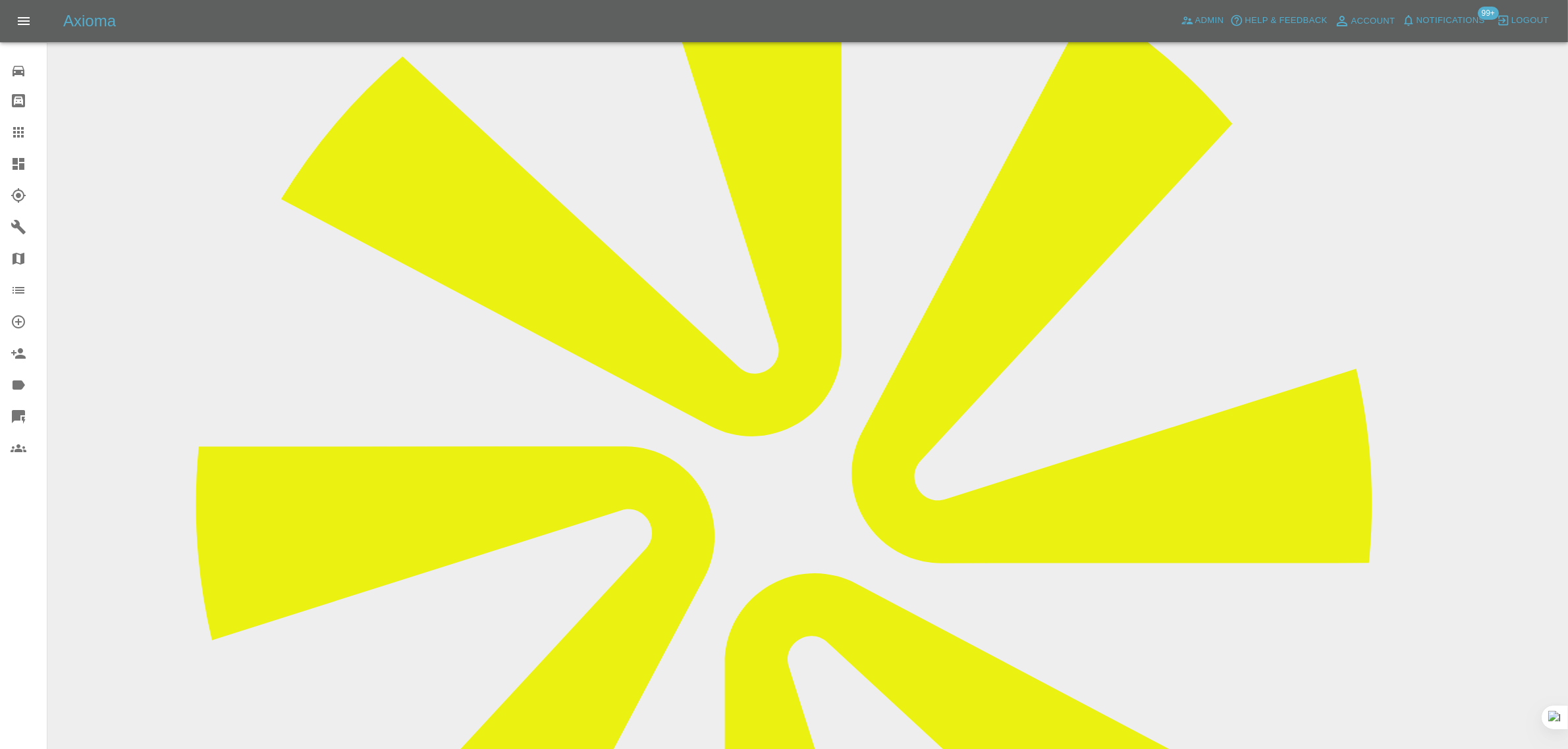
scroll to position [493, 0]
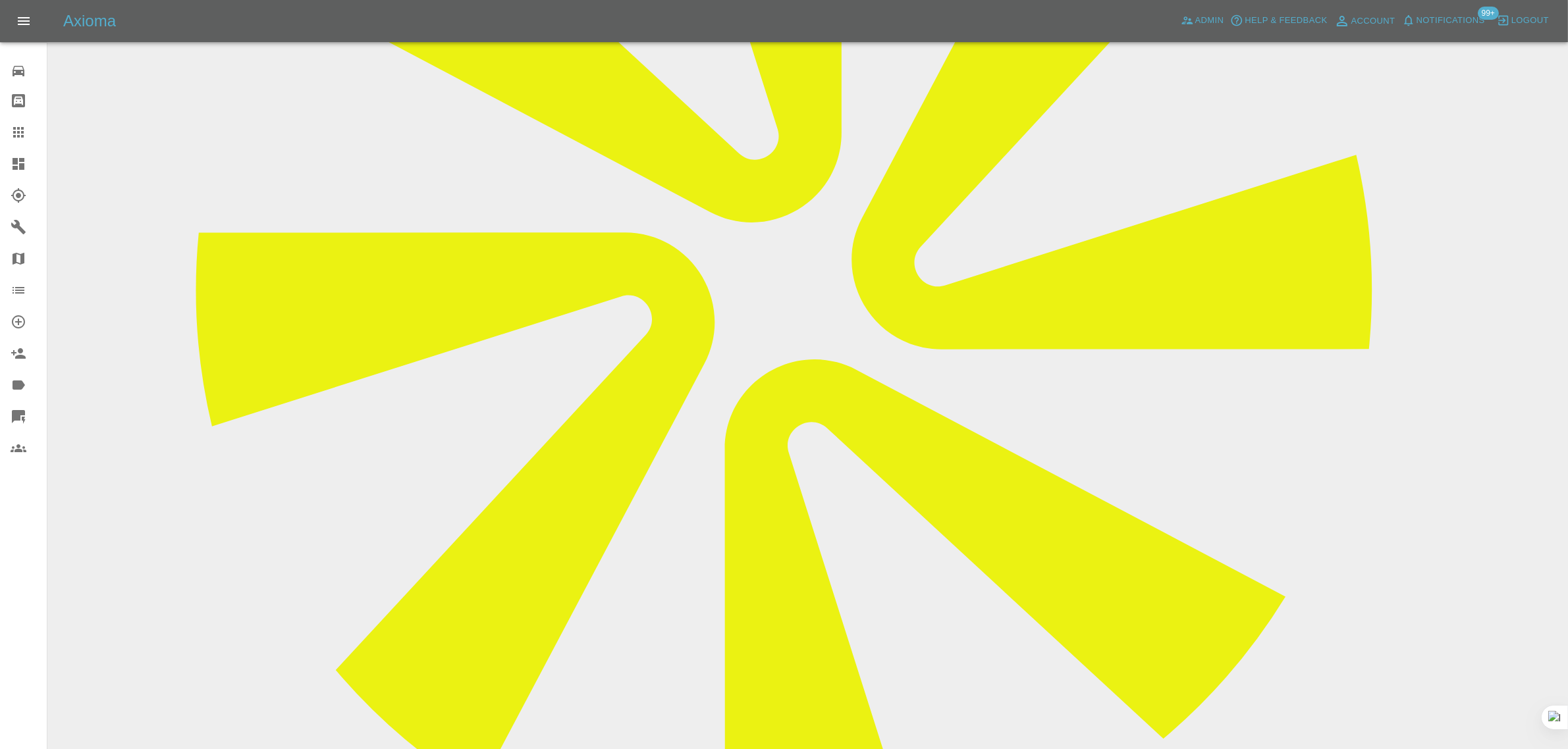
paste textarea "Can you book me in for 09/10/2025"
type textarea "Can you book me in for 09/10/2025"
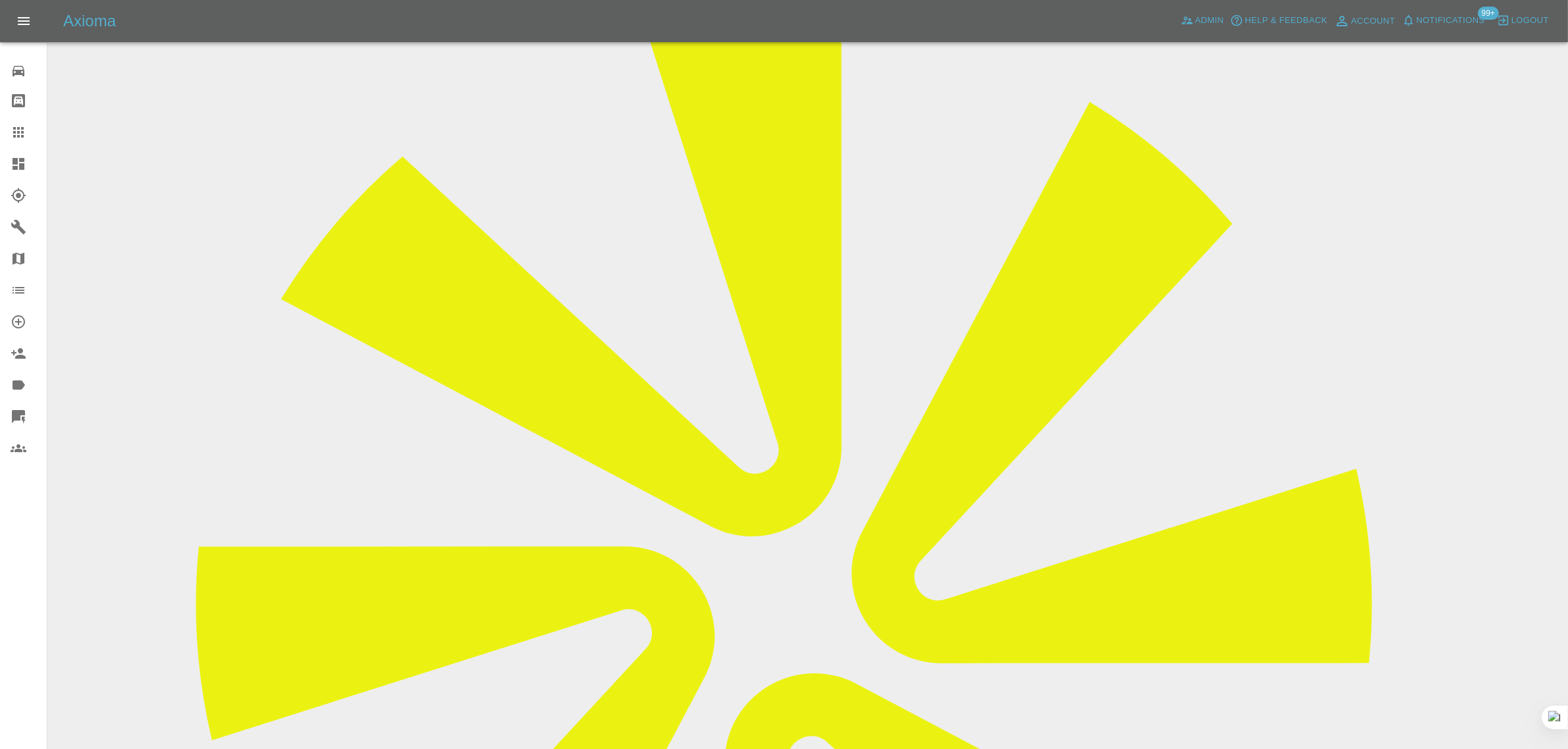
scroll to position [0, 0]
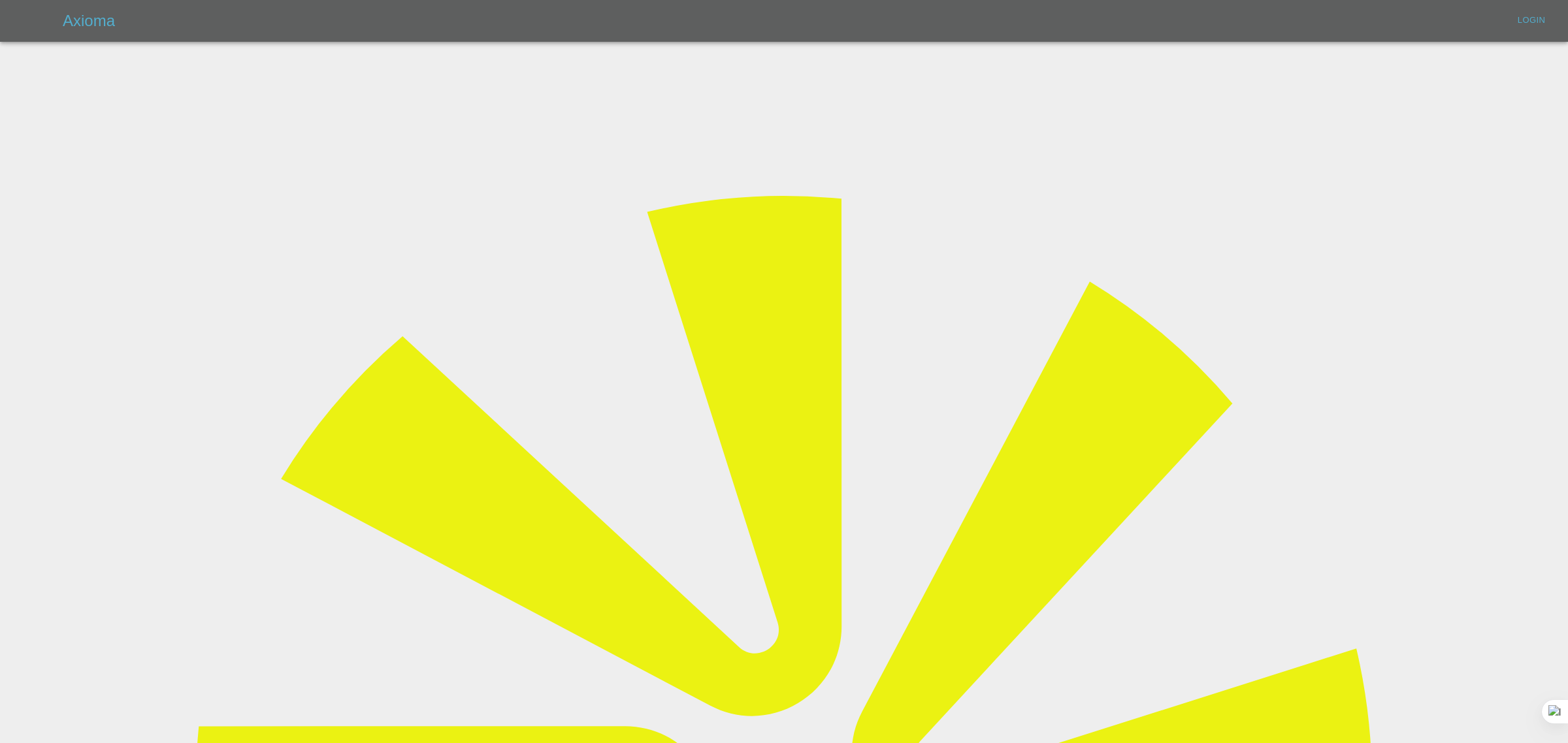
type input "[EMAIL_ADDRESS][DOMAIN_NAME]"
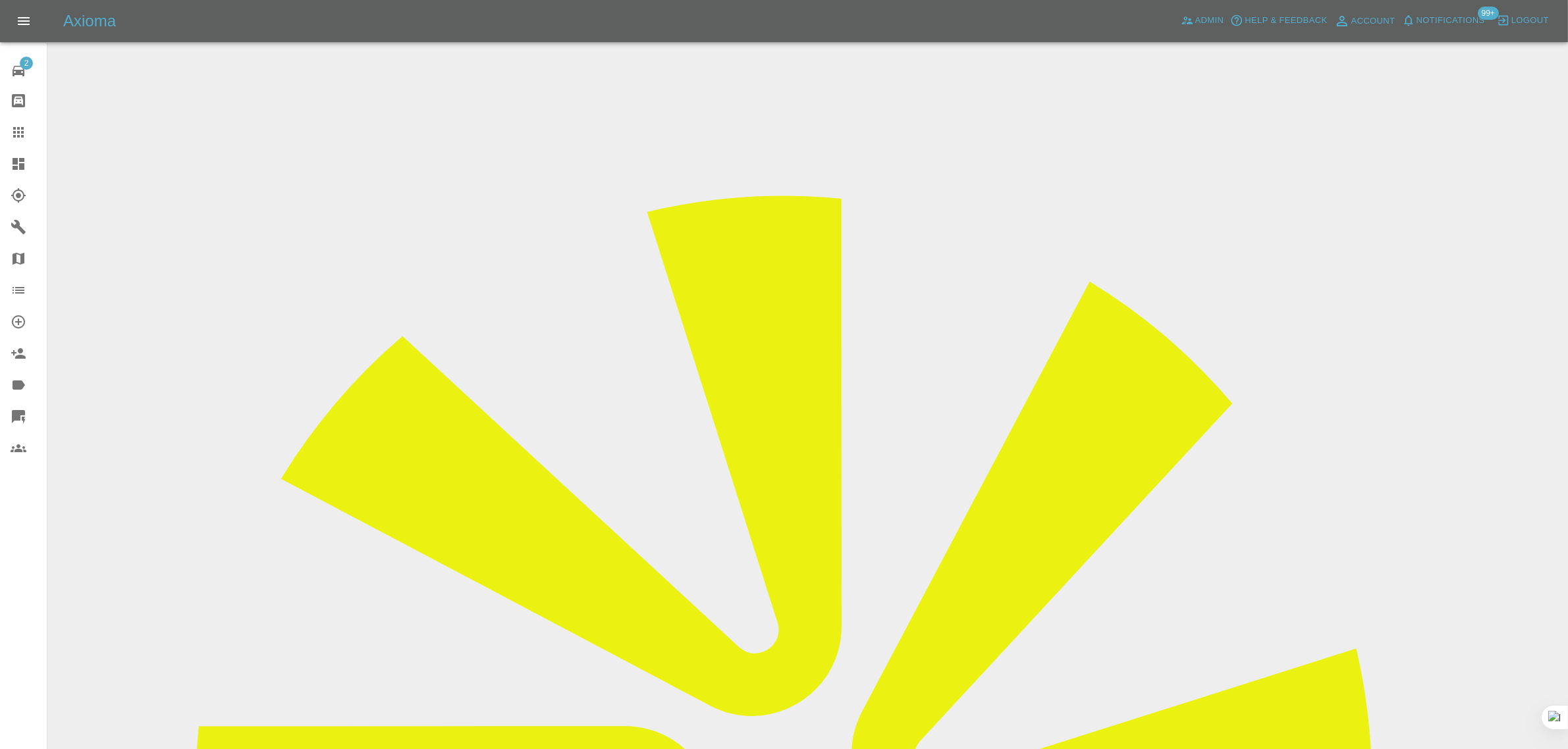
drag, startPoint x: 587, startPoint y: 476, endPoint x: 725, endPoint y: 599, distance: 184.9
copy p "I hadn't heard anything from [PERSON_NAME] so tried to call him just now but hi…"
